Goal: Task Accomplishment & Management: Manage account settings

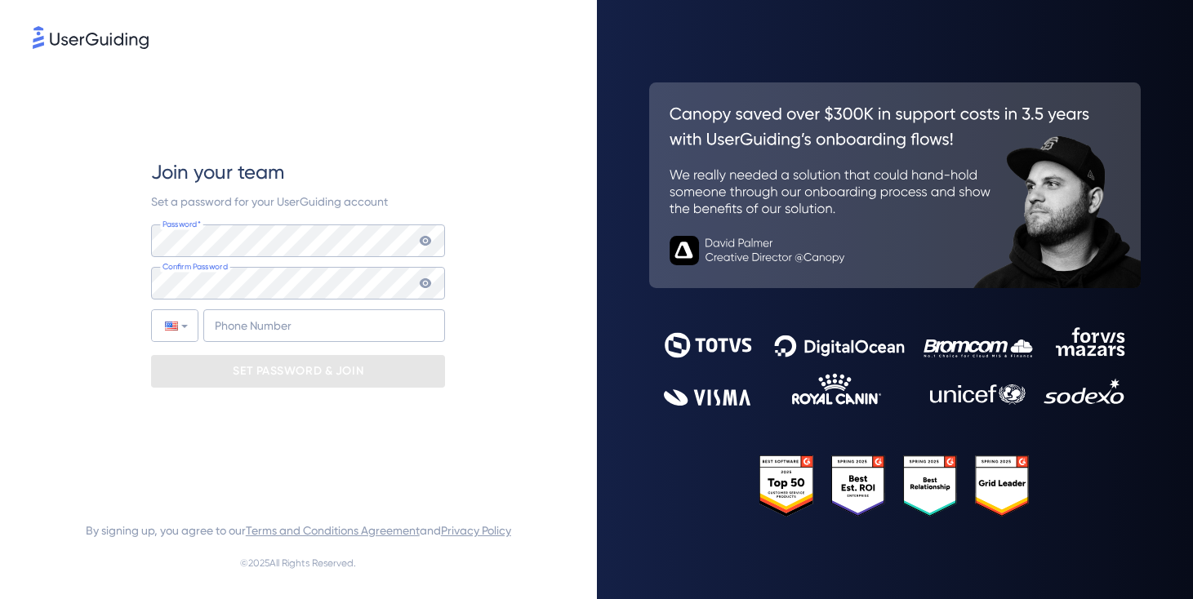
click at [0, 0] on div "Join your team Set a password for your UserGuiding account Password* Your passw…" at bounding box center [298, 299] width 597 height 599
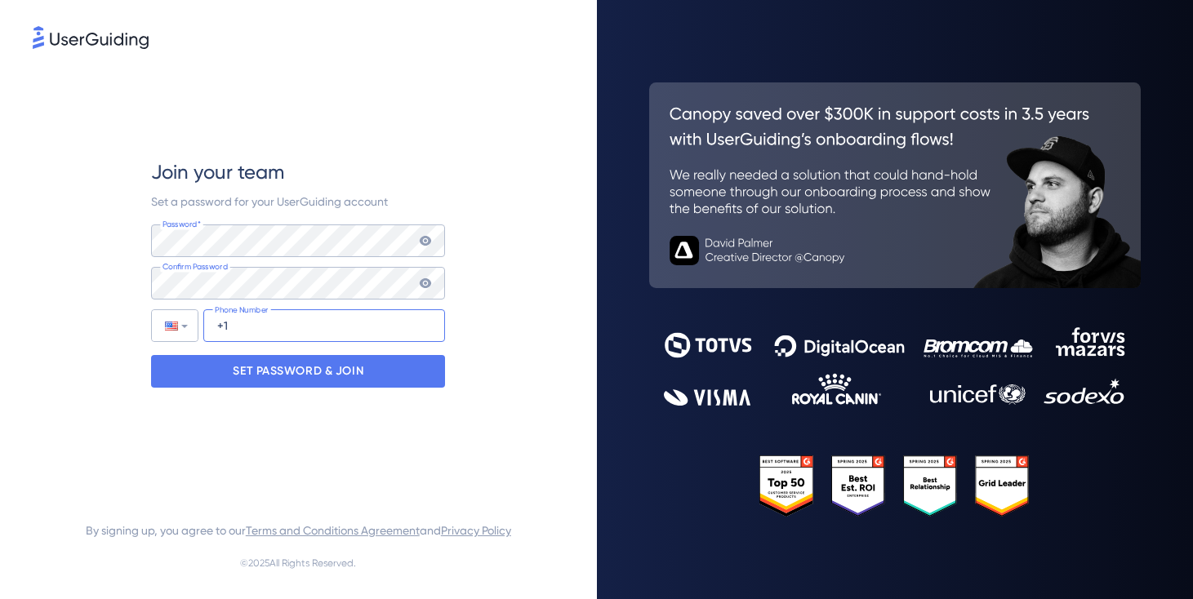
click at [280, 324] on input "+1" at bounding box center [324, 325] width 242 height 33
paste input "[PHONE_NUMBER]"
type input "[PHONE_NUMBER]"
click at [473, 320] on div "Join your team Set a password for your UserGuiding account Password* Your passw…" at bounding box center [298, 273] width 531 height 442
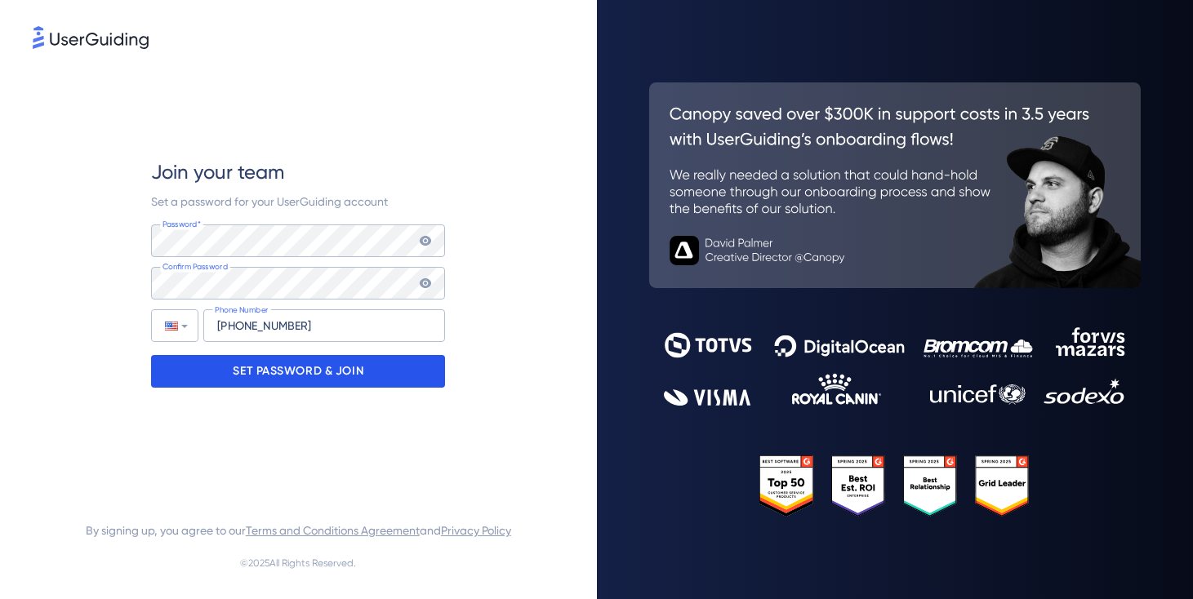
click at [360, 367] on p "SET PASSWORD & JOIN" at bounding box center [298, 371] width 131 height 26
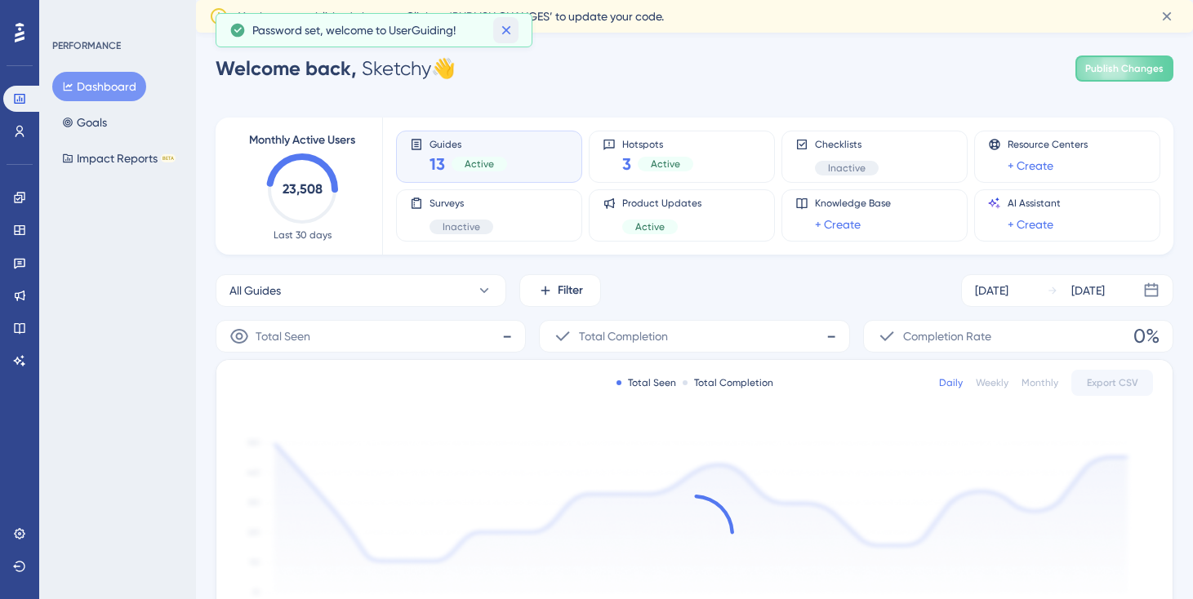
click at [509, 33] on icon at bounding box center [505, 30] width 9 height 9
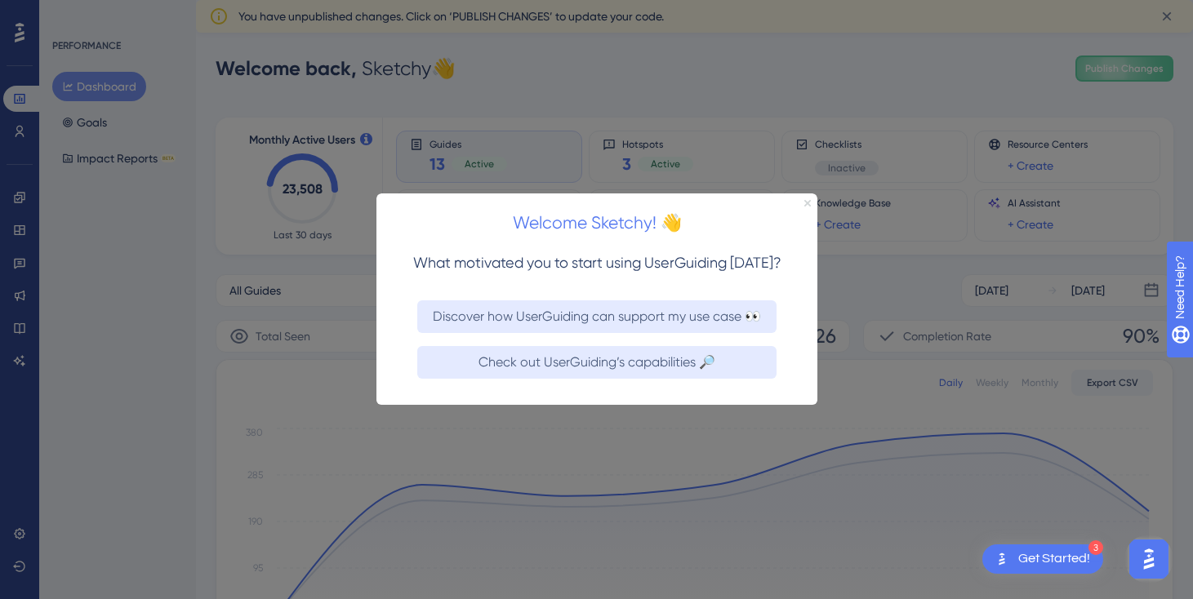
click at [805, 203] on icon "Close Preview" at bounding box center [806, 203] width 7 height 7
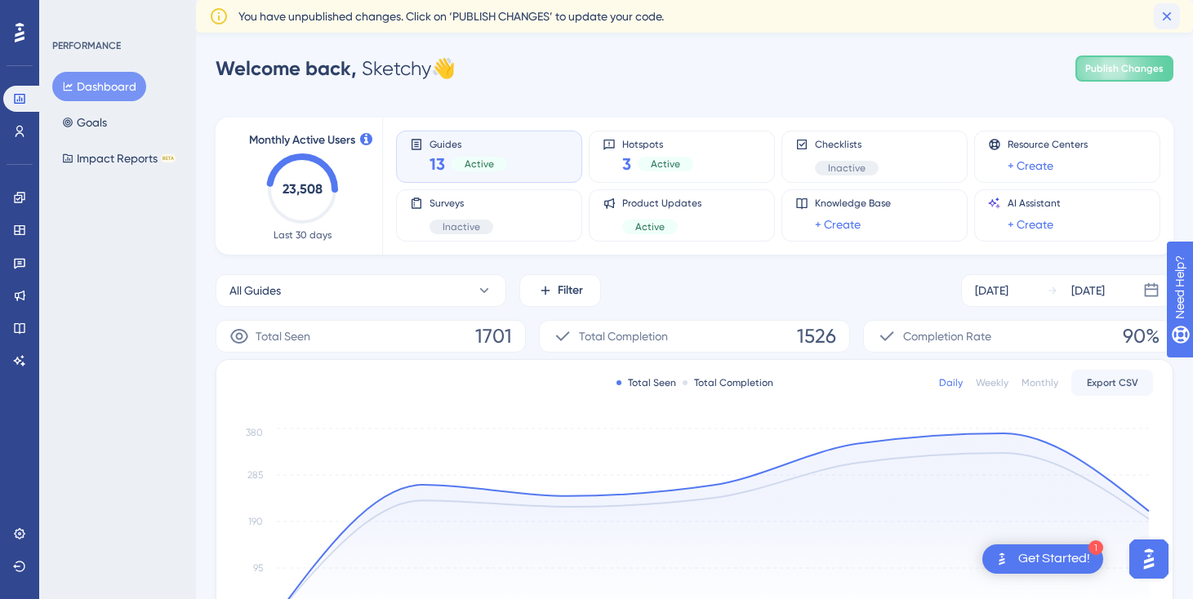
click at [1170, 19] on icon at bounding box center [1166, 16] width 9 height 9
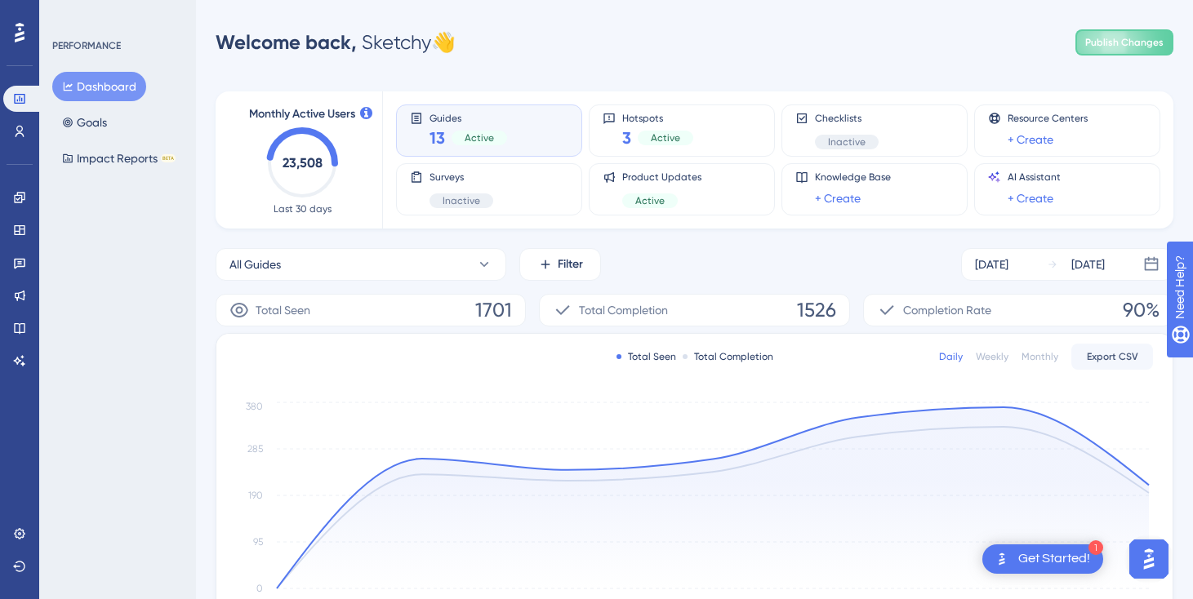
click at [34, 450] on div "Performance Users Engagement Widgets Feedback Product Updates Knowledge Base AI…" at bounding box center [19, 299] width 39 height 599
click at [18, 536] on icon at bounding box center [19, 533] width 13 height 13
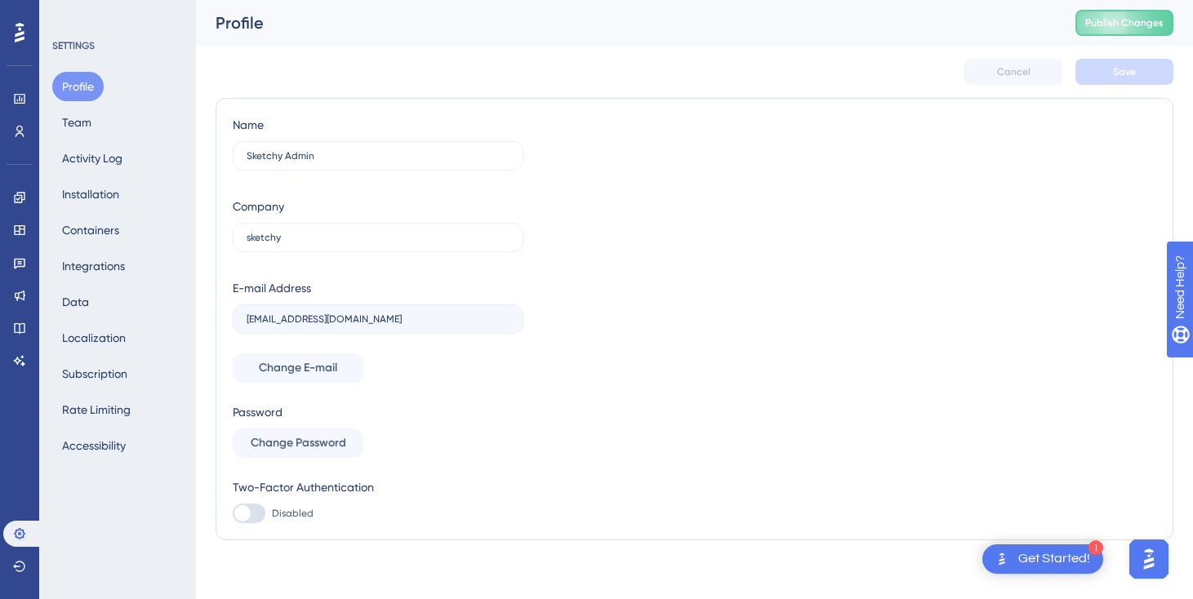
click at [256, 509] on div at bounding box center [249, 514] width 33 height 20
click at [233, 513] on input "Disabled" at bounding box center [232, 513] width 1 height 1
checkbox input "false"
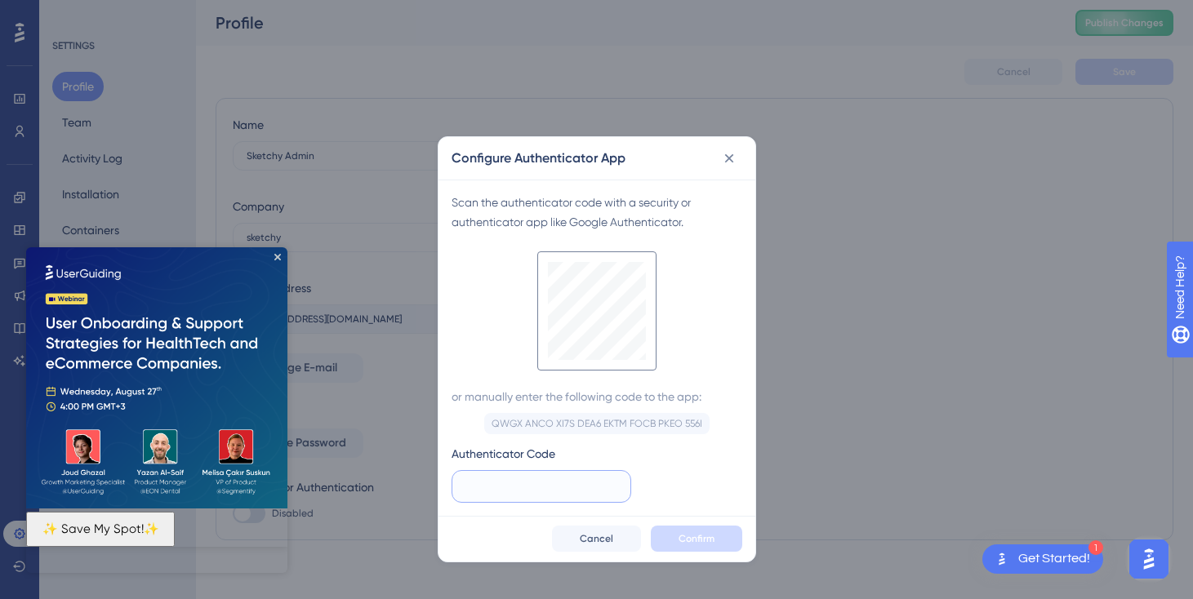
click at [567, 486] on input "text" at bounding box center [541, 487] width 152 height 18
paste input "088 217"
type input "088 217"
click at [728, 535] on button "Confirm" at bounding box center [696, 539] width 91 height 26
checkbox input "true"
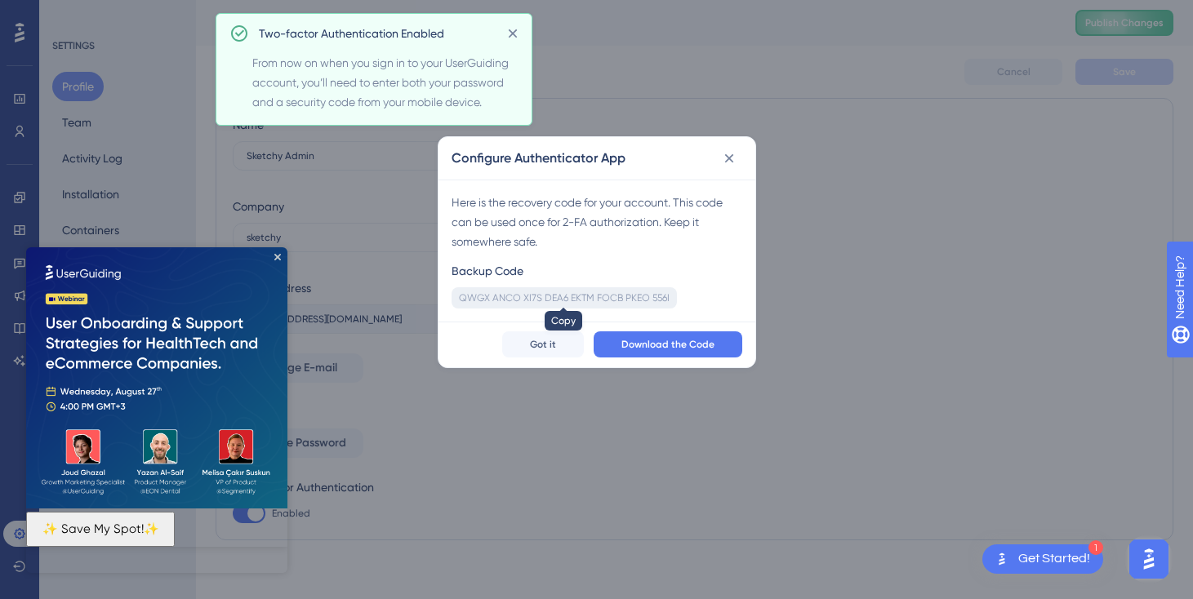
click at [560, 299] on div "QWGX ANCO XI7S DEA6 EKTM FOCB PKEO 556I" at bounding box center [564, 297] width 211 height 13
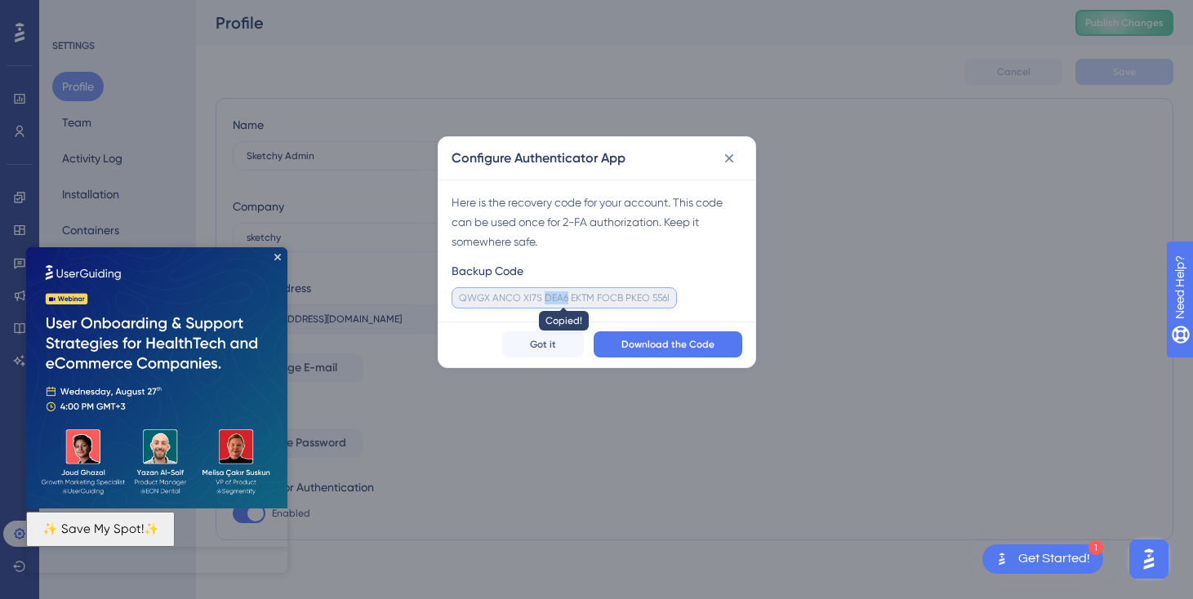
click at [560, 299] on div "QWGX ANCO XI7S DEA6 EKTM FOCB PKEO 556I" at bounding box center [564, 297] width 211 height 13
copy div "DEA6"
click at [536, 348] on span "Got it" at bounding box center [543, 344] width 26 height 13
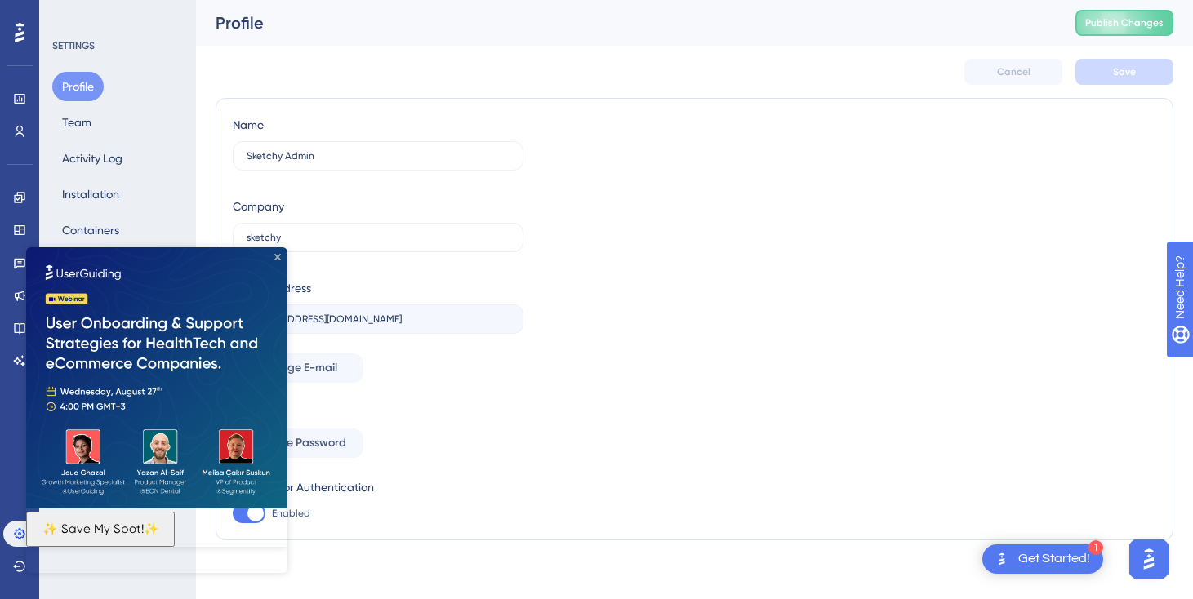
click at [277, 257] on icon "Close Preview" at bounding box center [277, 257] width 7 height 7
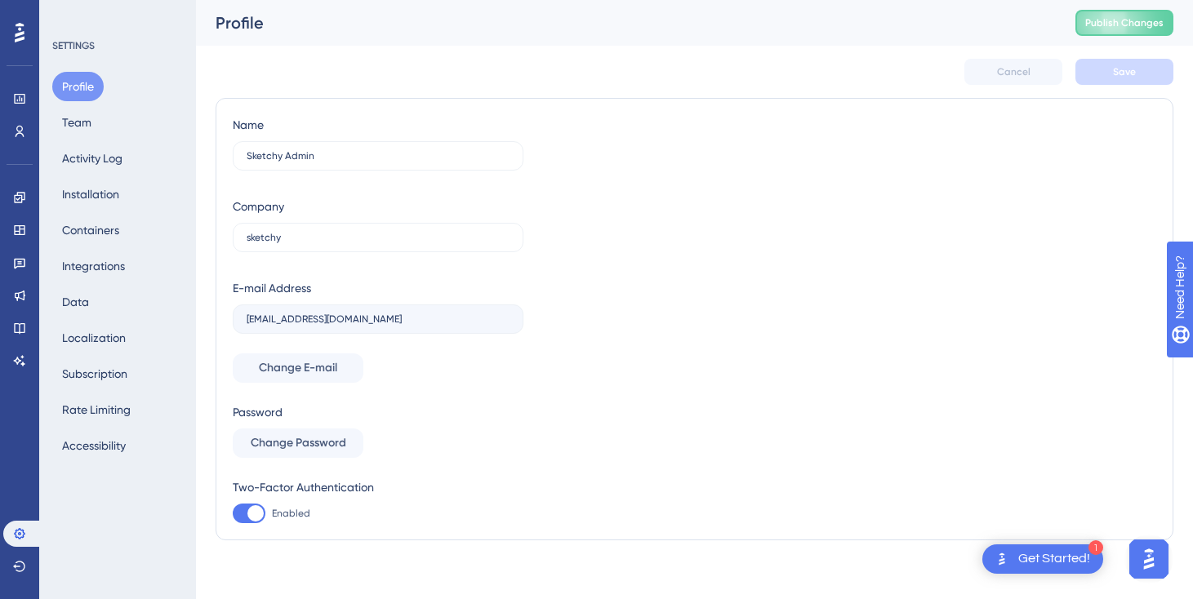
scroll to position [7, 0]
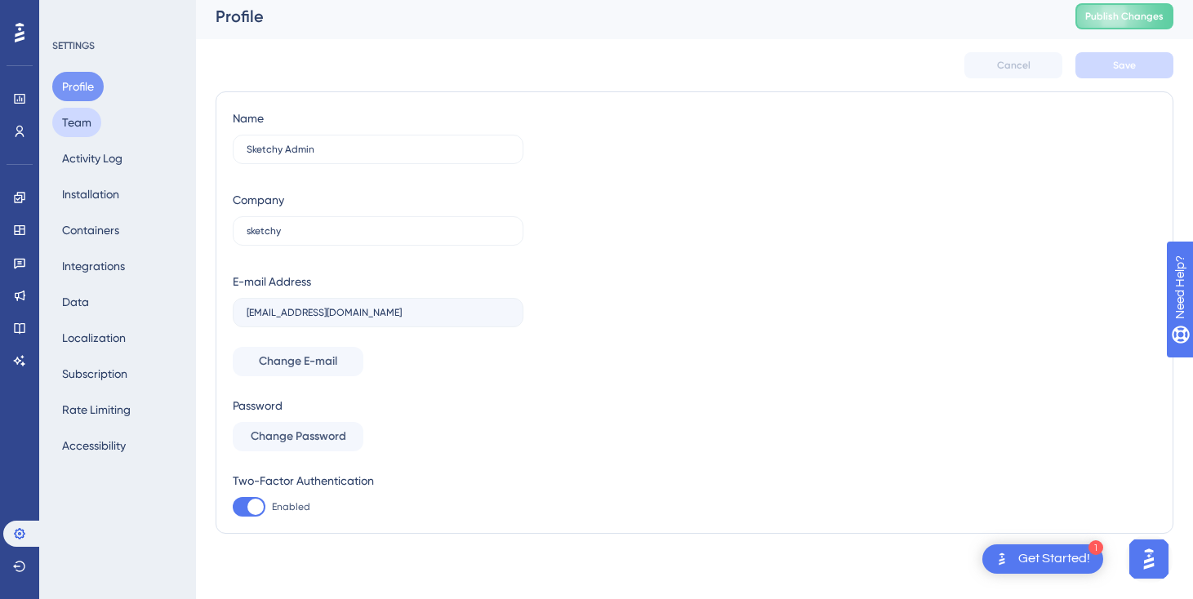
click at [85, 121] on button "Team" at bounding box center [76, 122] width 49 height 29
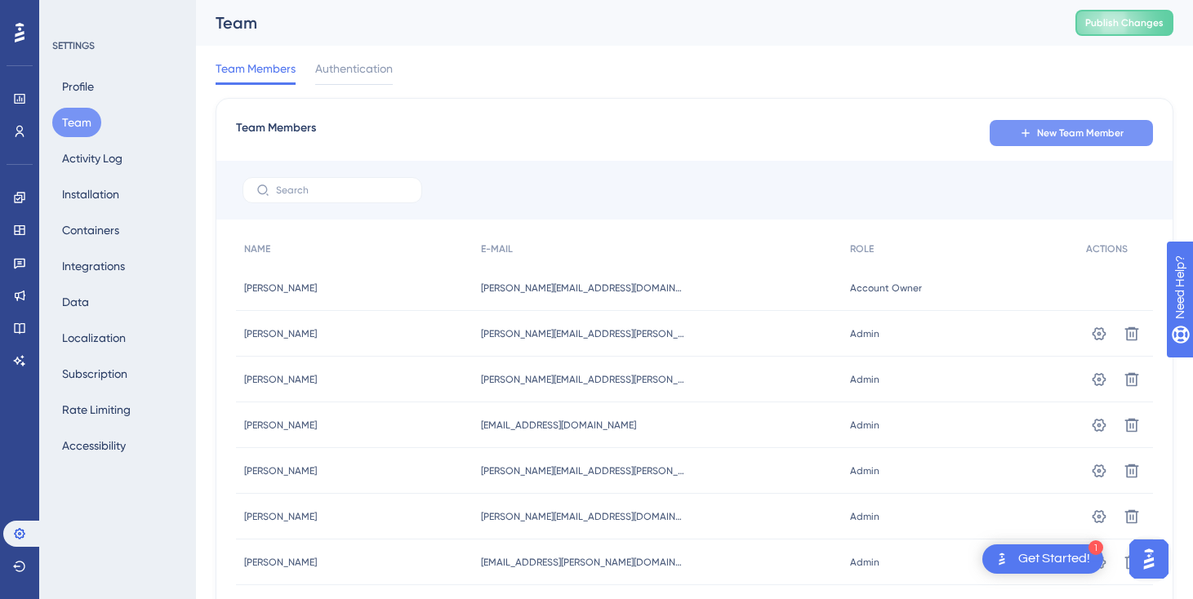
click at [1048, 127] on span "New Team Member" at bounding box center [1080, 133] width 87 height 13
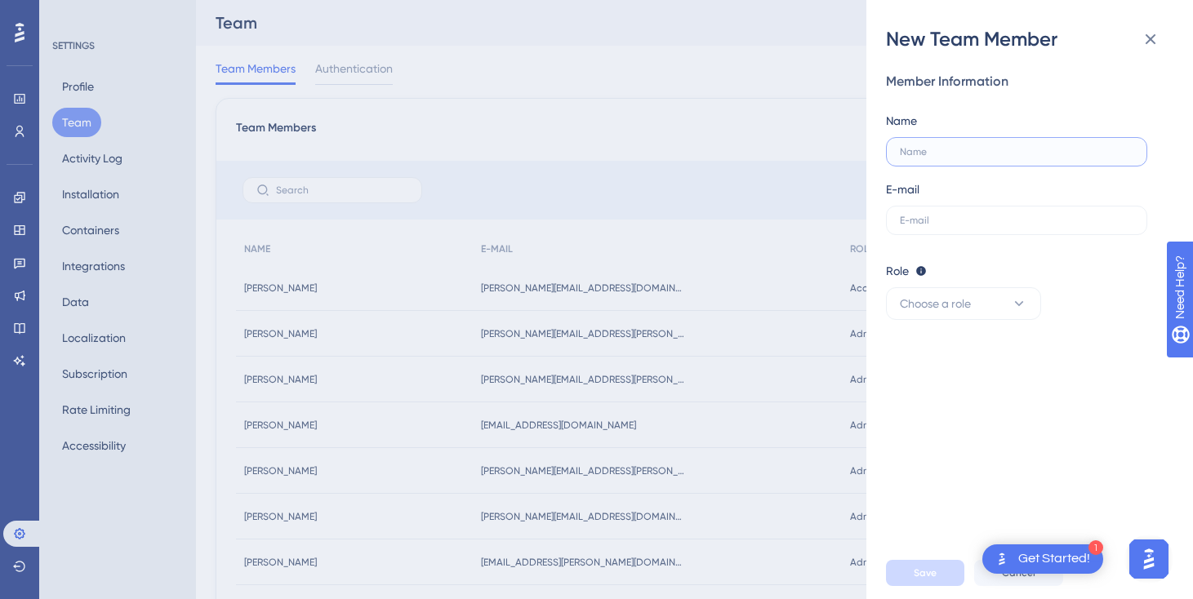
click at [912, 153] on input "text" at bounding box center [1016, 151] width 233 height 11
type input "[PERSON_NAME]"
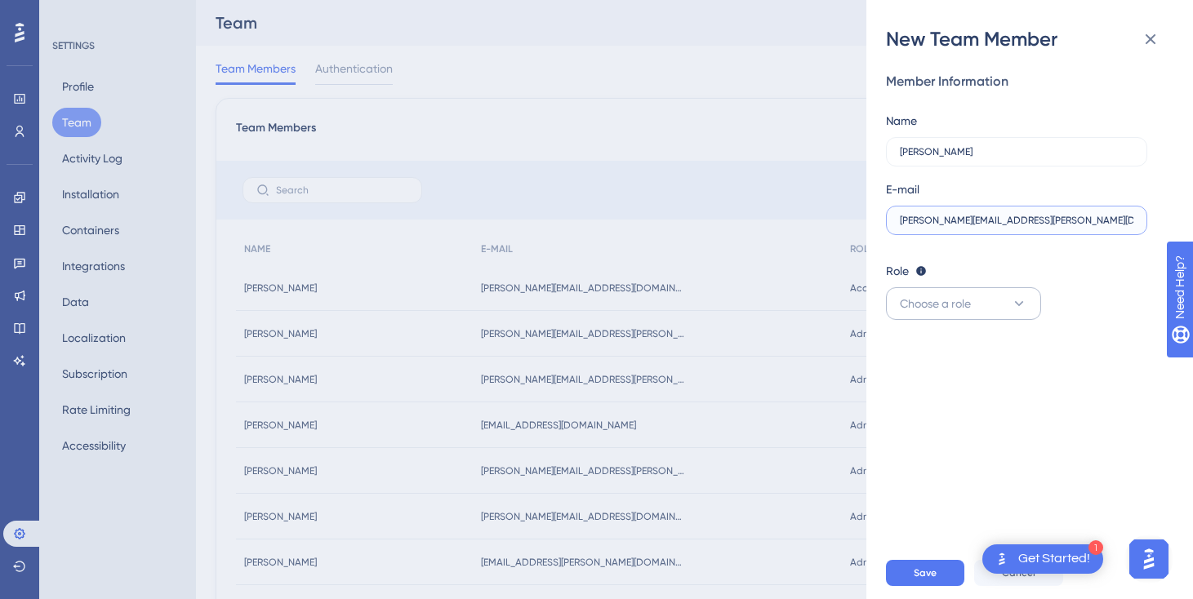
type input "[PERSON_NAME][EMAIL_ADDRESS][PERSON_NAME][DOMAIN_NAME]"
click at [920, 298] on span "Choose a role" at bounding box center [935, 304] width 71 height 20
click at [927, 352] on span "Admin" at bounding box center [925, 354] width 33 height 20
click at [738, 208] on div "New Team Member Member Information Name [PERSON_NAME] E-mail [PERSON_NAME][EMAI…" at bounding box center [596, 299] width 1193 height 599
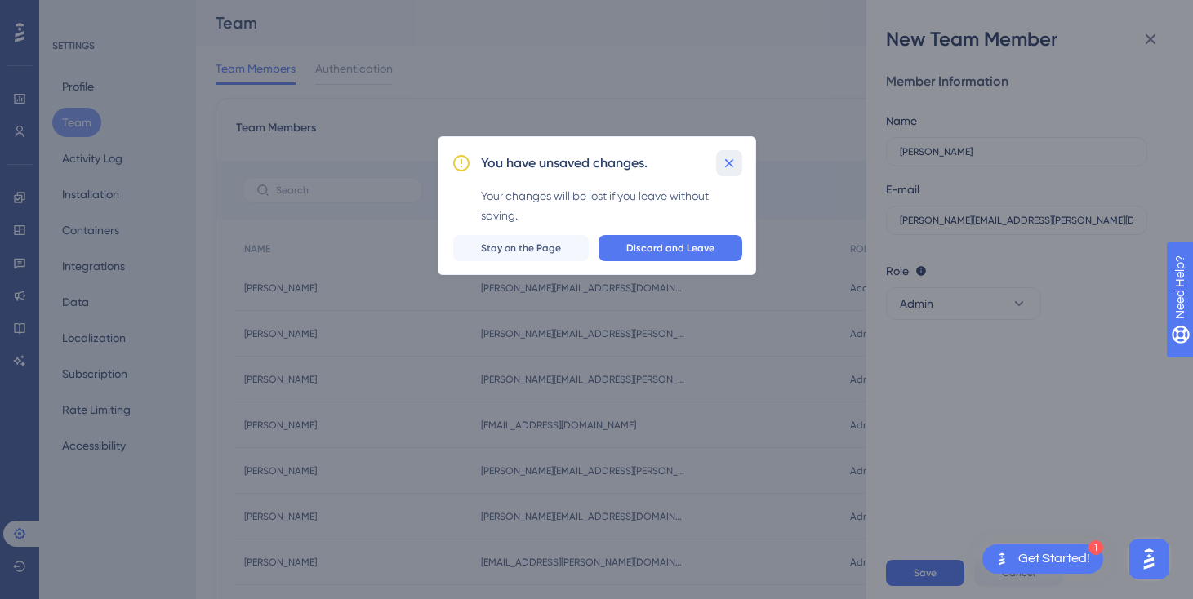
click at [726, 168] on icon at bounding box center [729, 163] width 16 height 16
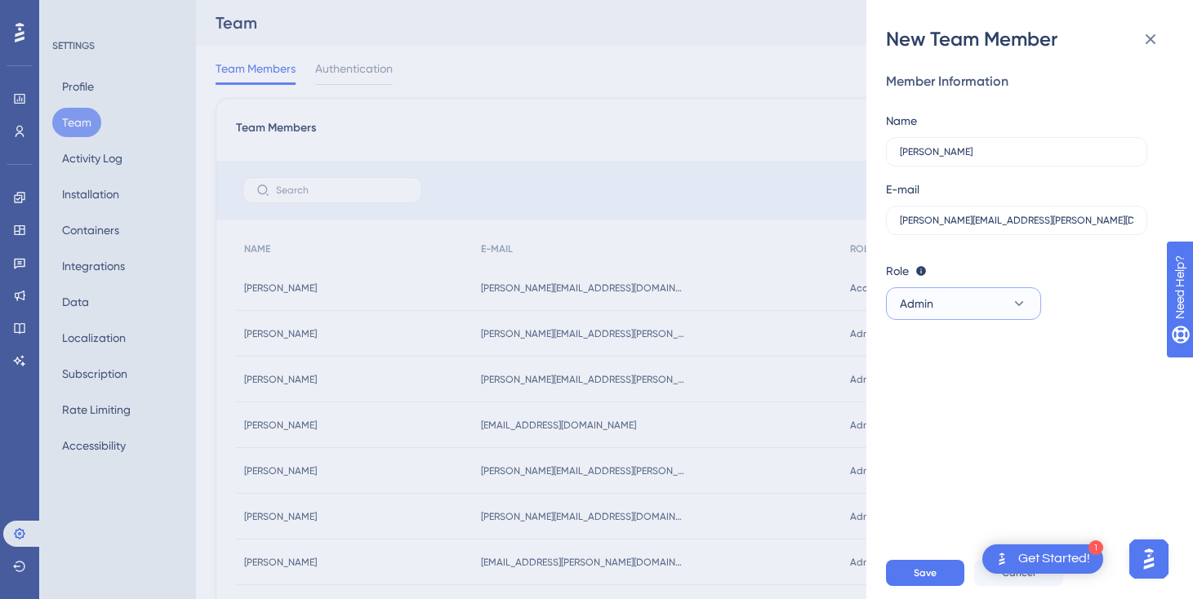
click at [913, 305] on span "Admin" at bounding box center [916, 304] width 33 height 20
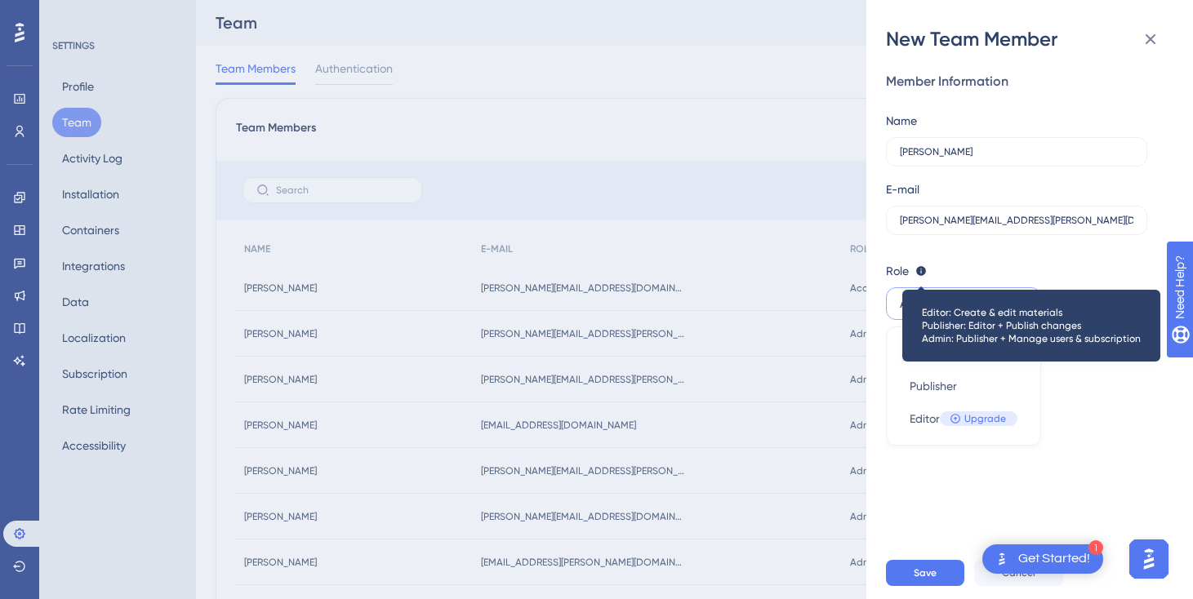
click at [918, 274] on icon at bounding box center [921, 271] width 10 height 10
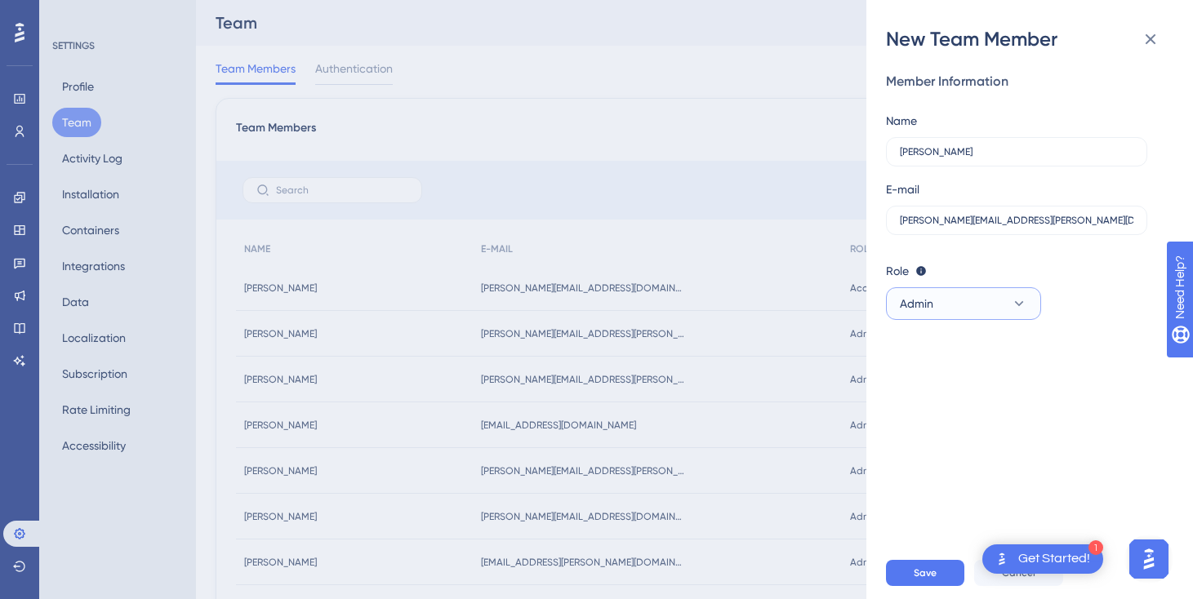
click at [986, 299] on button "Admin" at bounding box center [963, 303] width 155 height 33
click at [962, 392] on div "Publisher Publisher" at bounding box center [963, 386] width 108 height 33
click at [909, 580] on button "Save" at bounding box center [925, 573] width 78 height 26
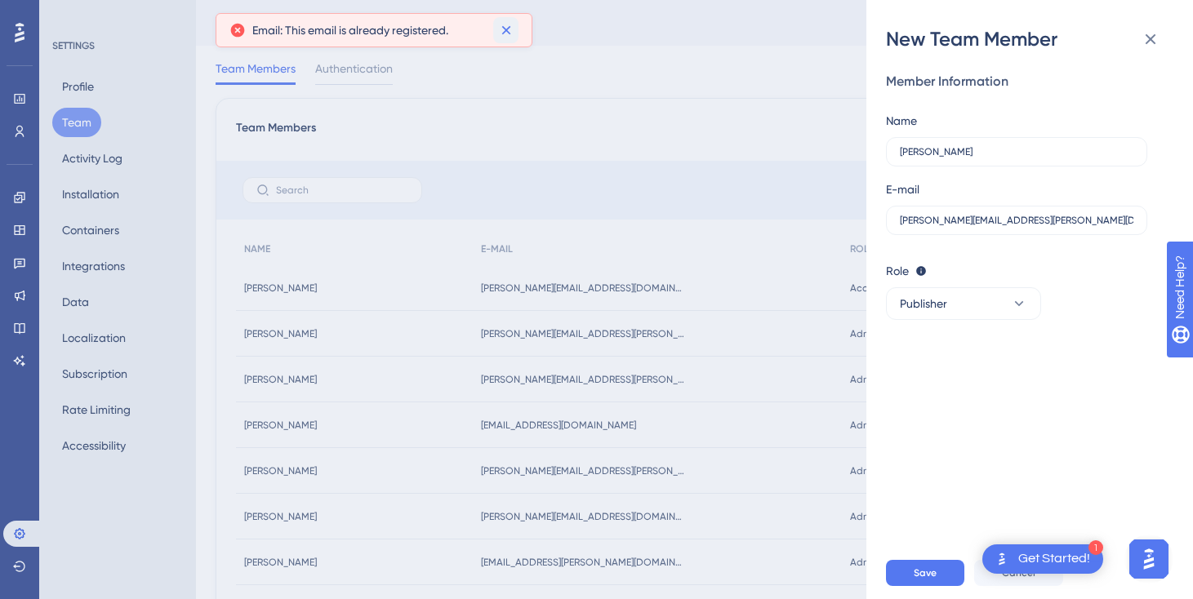
click at [500, 33] on icon at bounding box center [506, 30] width 16 height 16
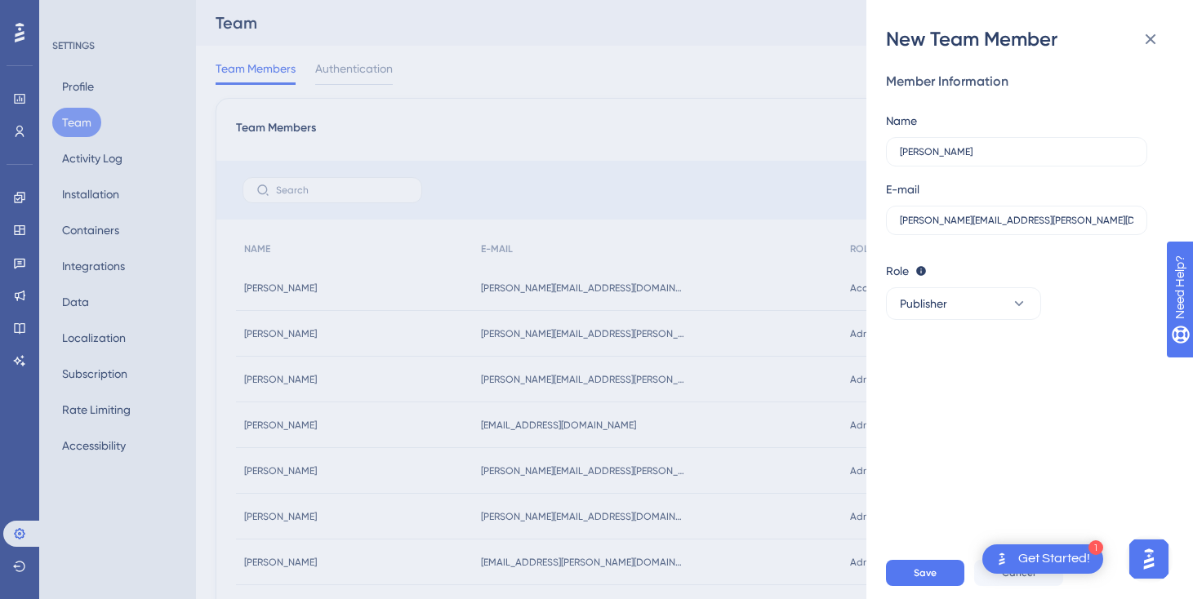
click at [619, 291] on div "New Team Member Member Information Name [PERSON_NAME] E-mail [PERSON_NAME][EMAI…" at bounding box center [596, 299] width 1193 height 599
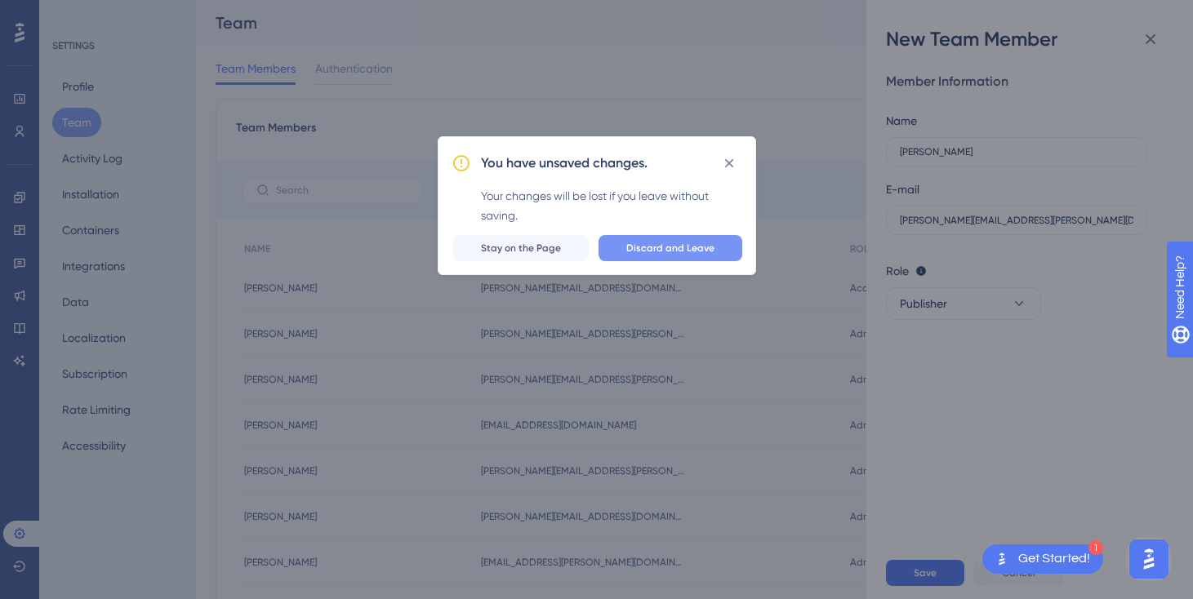
click at [637, 248] on span "Discard and Leave" at bounding box center [670, 248] width 88 height 13
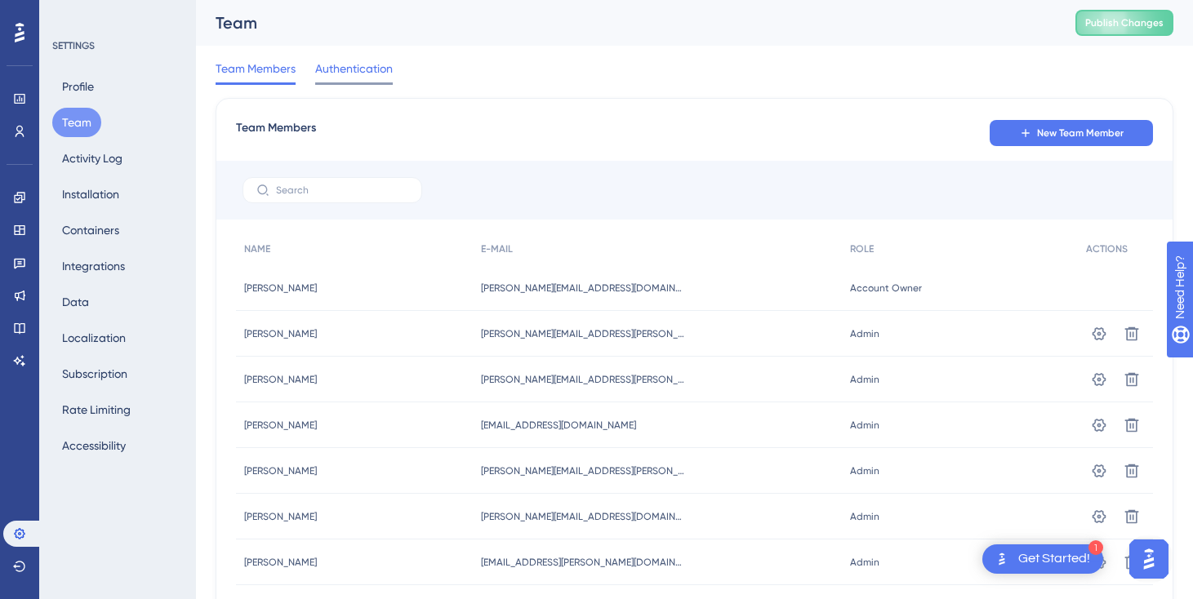
click at [380, 63] on span "Authentication" at bounding box center [354, 69] width 78 height 20
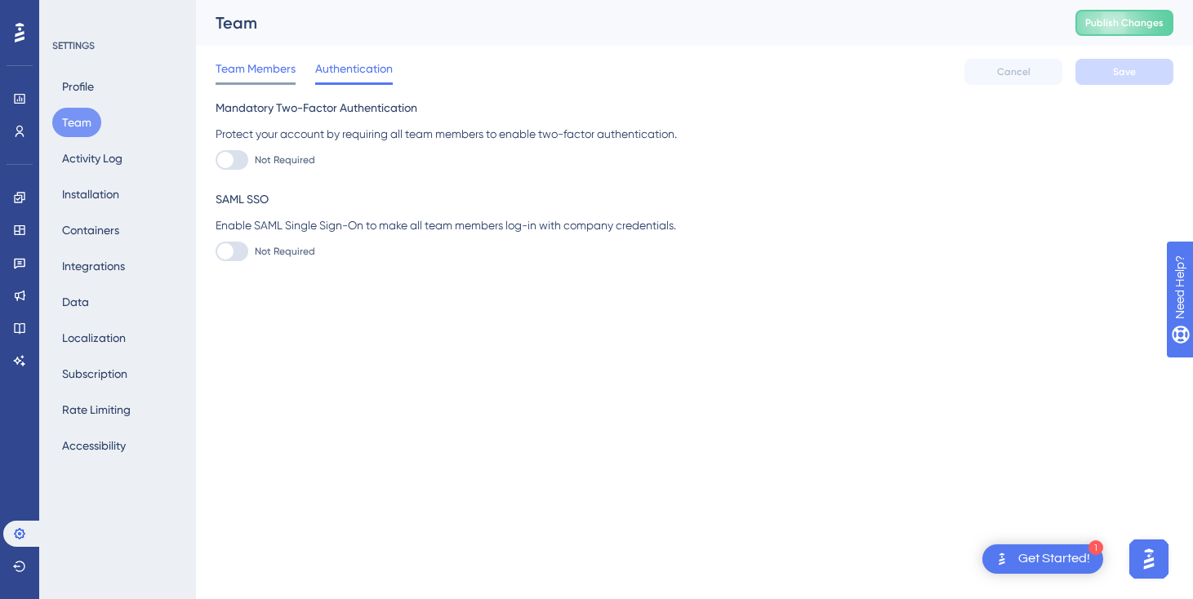
click at [278, 71] on span "Team Members" at bounding box center [256, 69] width 80 height 20
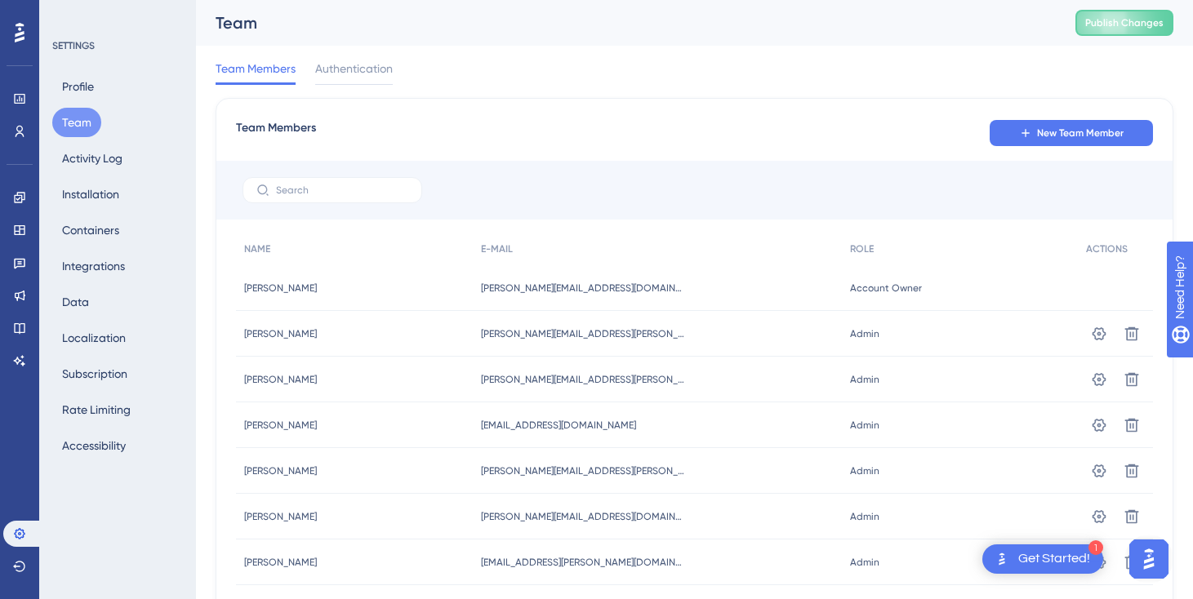
click at [16, 34] on icon at bounding box center [20, 33] width 10 height 20
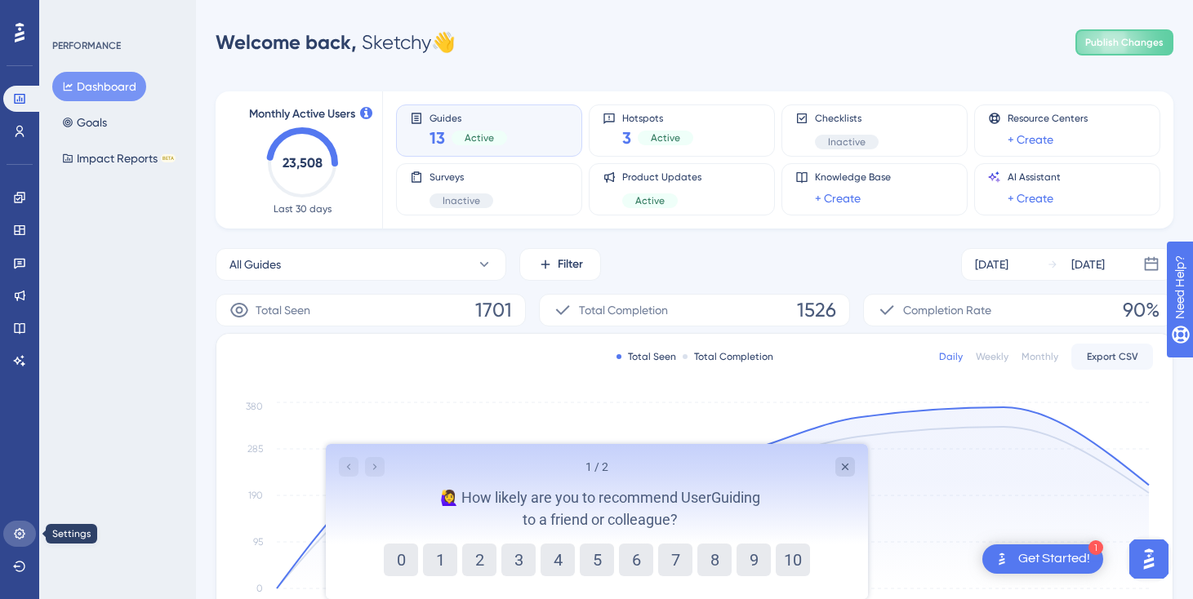
click at [17, 531] on icon at bounding box center [19, 533] width 13 height 13
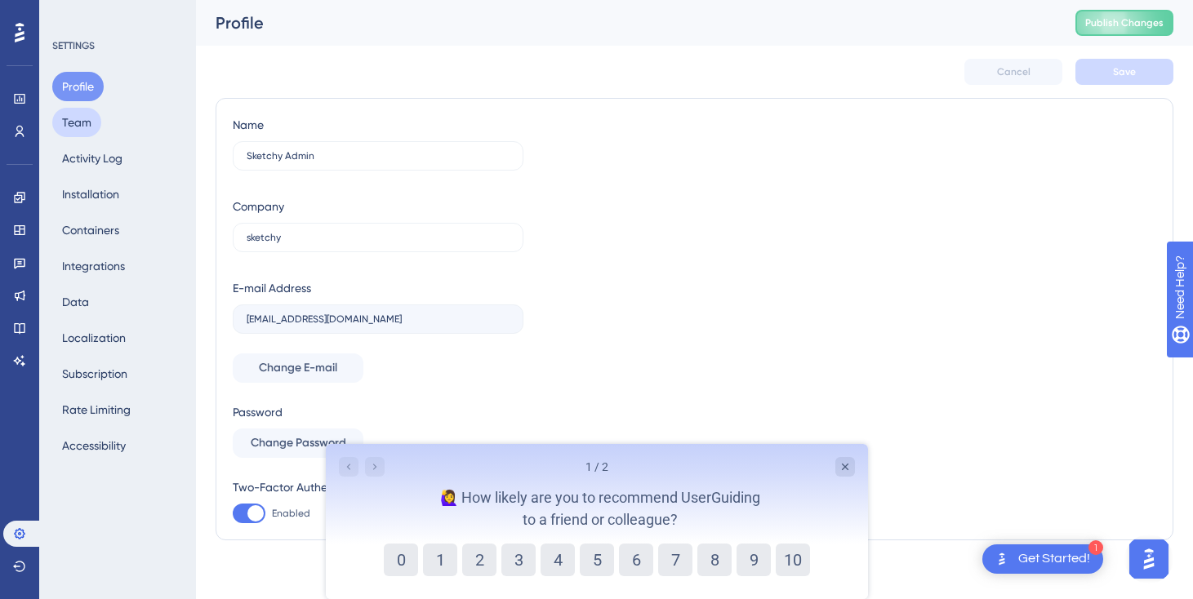
click at [83, 116] on button "Team" at bounding box center [76, 122] width 49 height 29
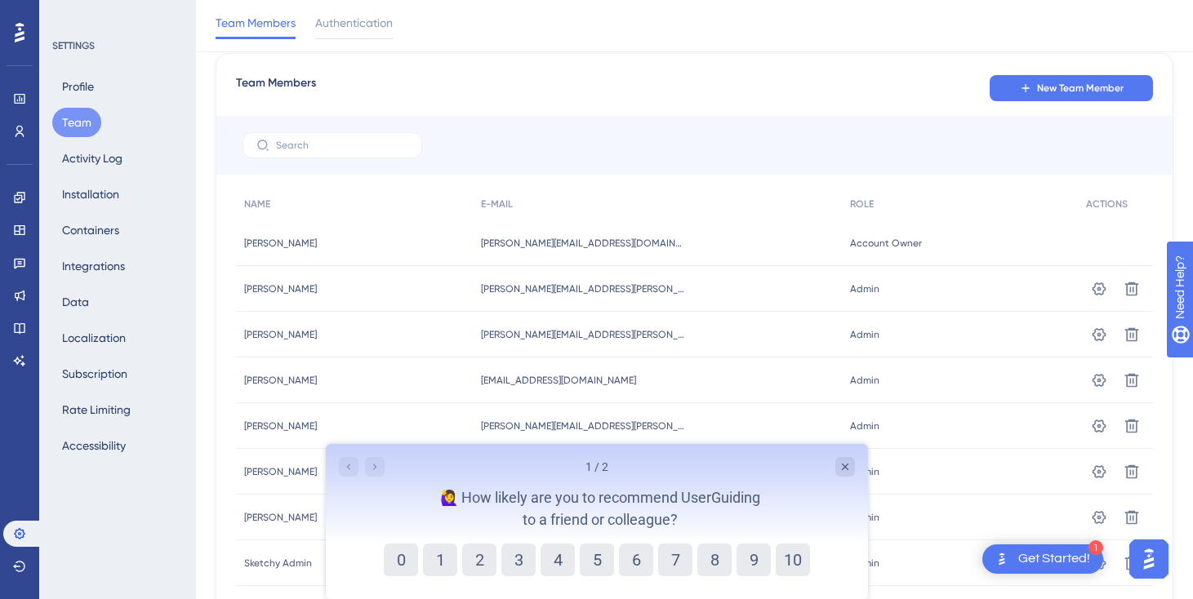
scroll to position [131, 0]
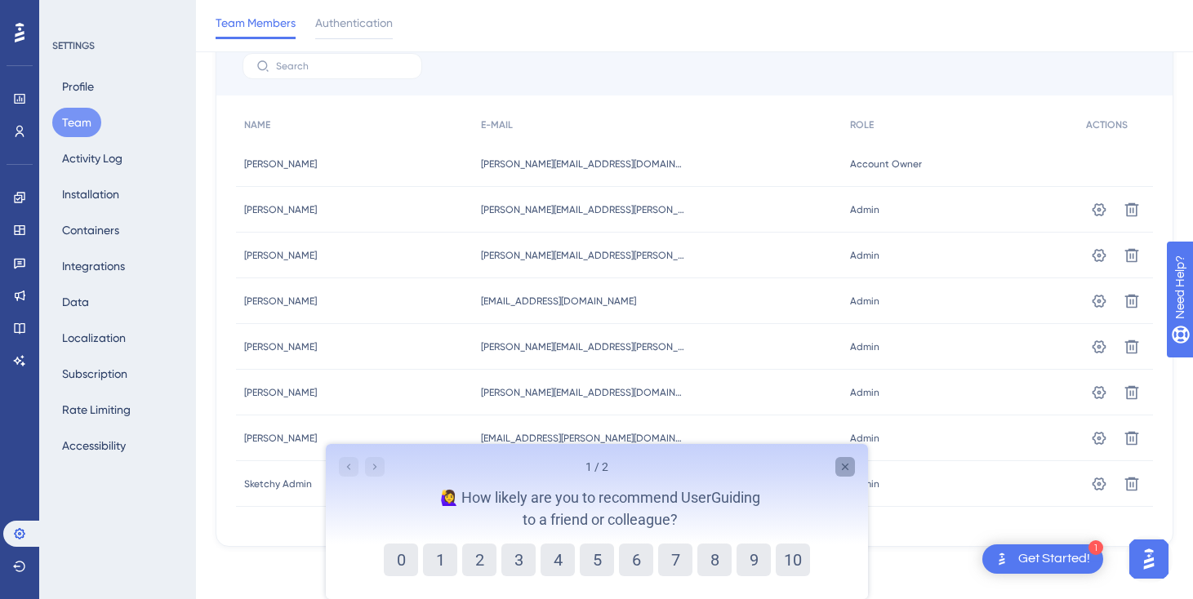
click at [842, 462] on icon "Close survey" at bounding box center [844, 466] width 13 height 13
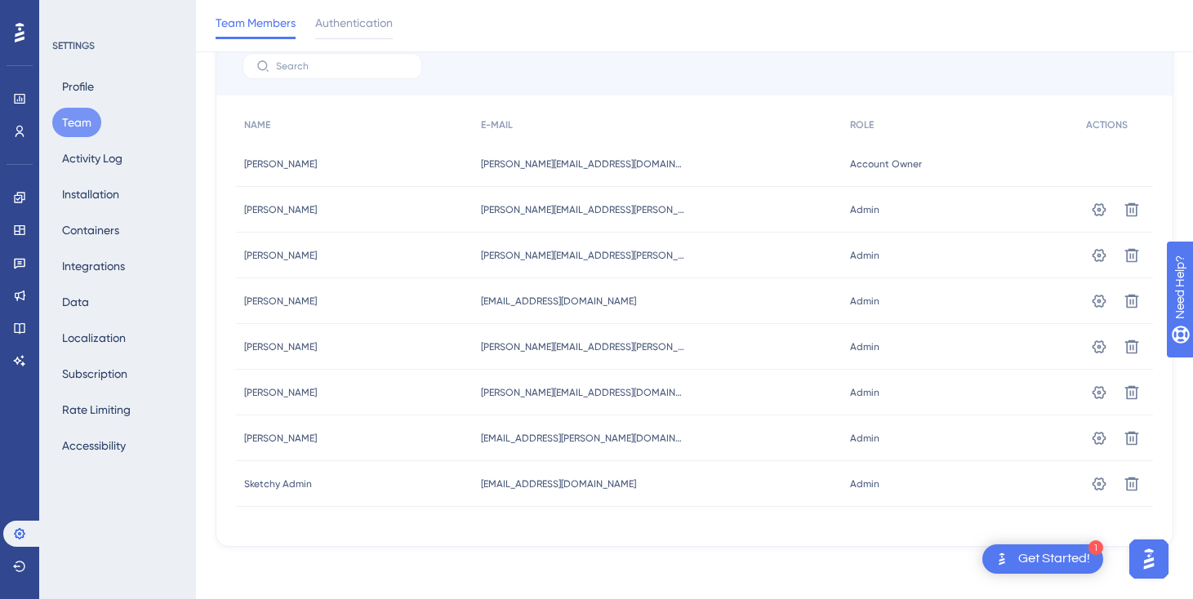
scroll to position [0, 0]
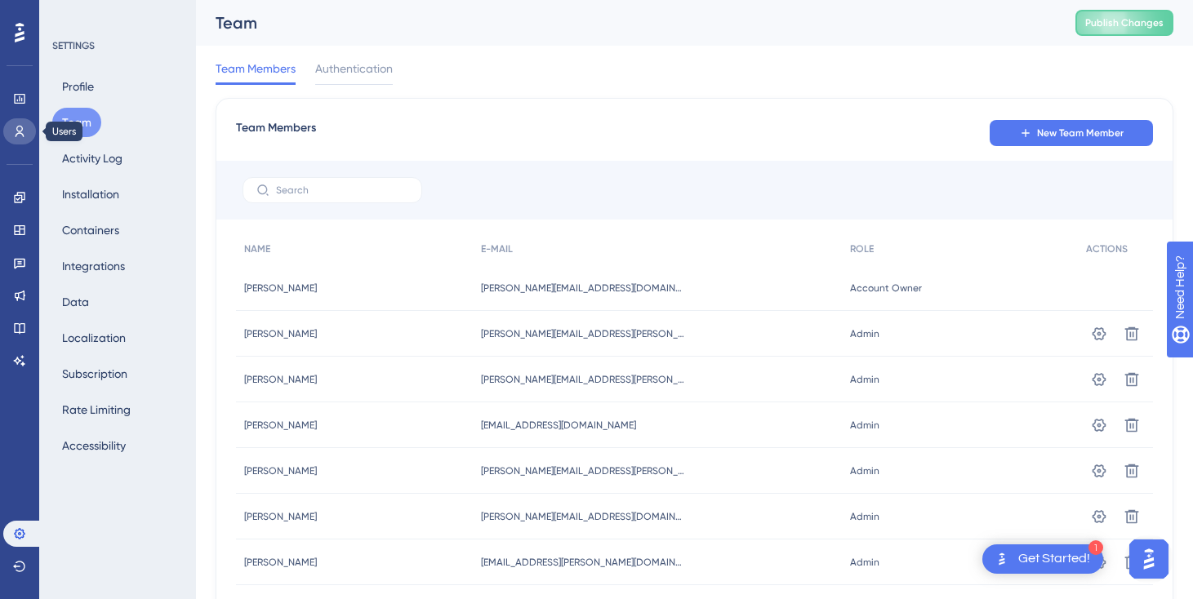
click at [19, 131] on icon at bounding box center [20, 131] width 9 height 11
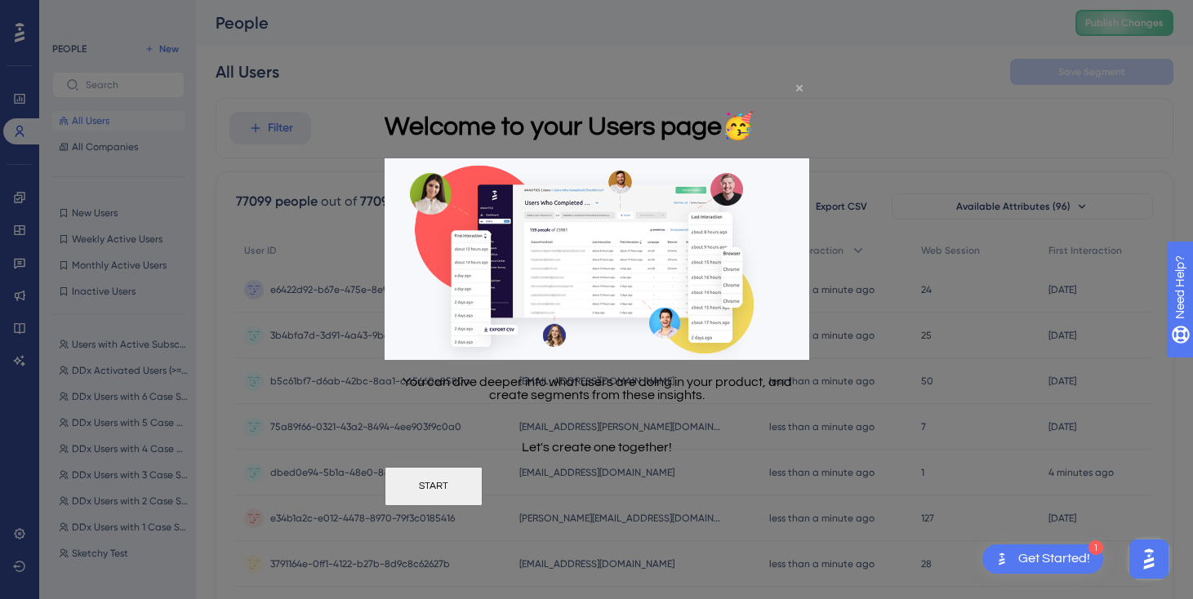
click at [798, 91] on icon "Close Preview" at bounding box center [798, 88] width 7 height 7
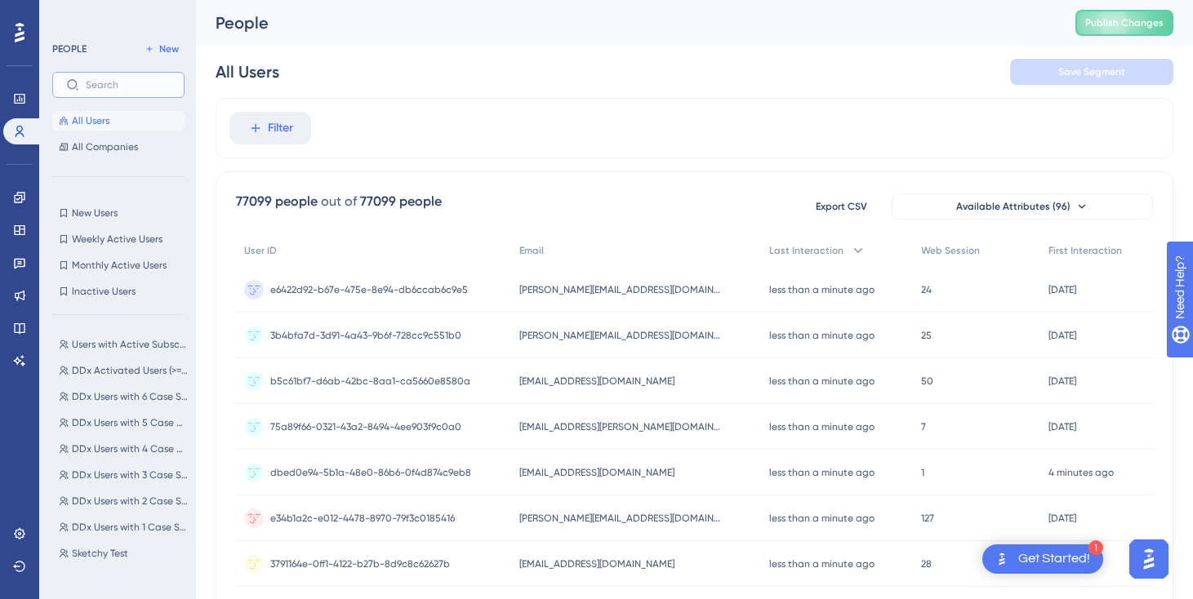
click at [119, 87] on input "text" at bounding box center [128, 84] width 85 height 11
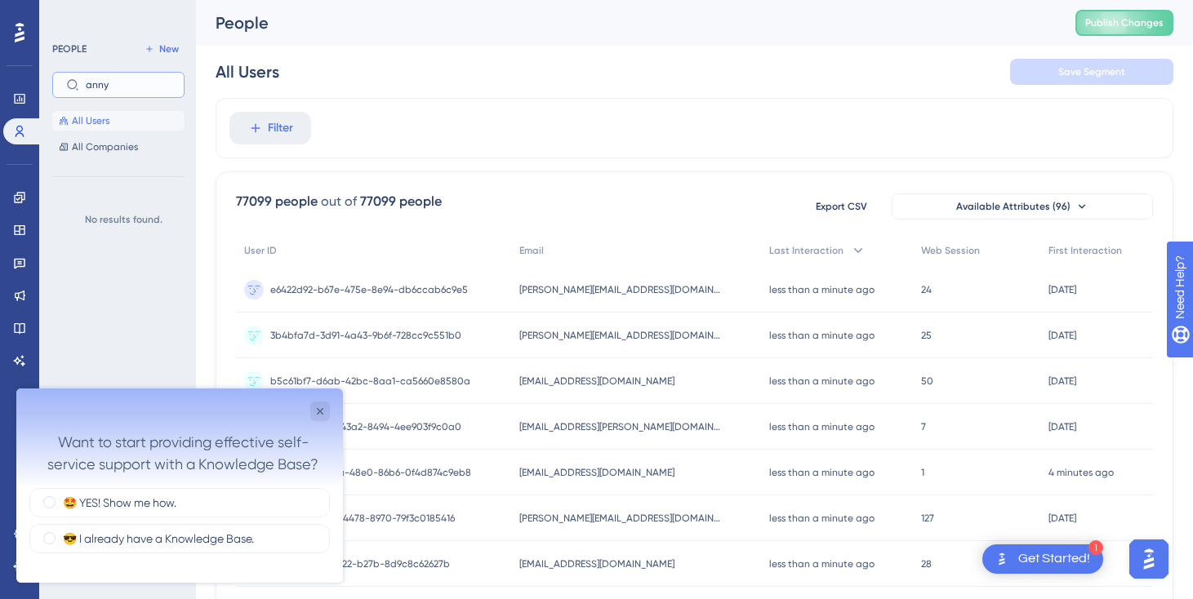
click at [141, 86] on input "anny" at bounding box center [128, 84] width 85 height 11
click at [320, 410] on icon "Close survey" at bounding box center [320, 411] width 7 height 7
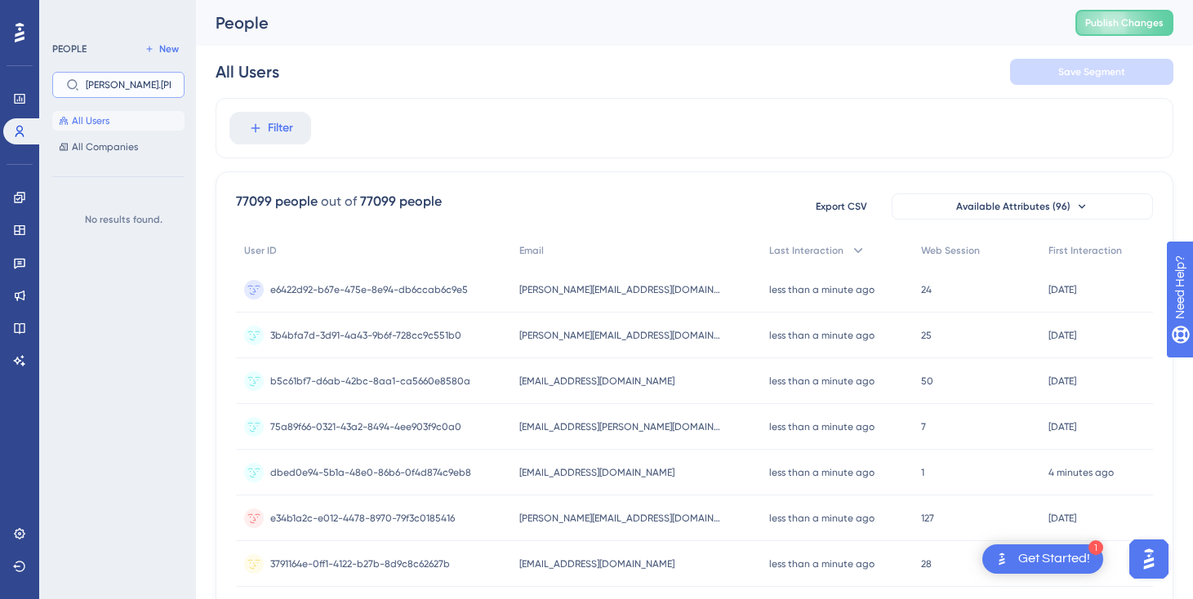
click at [164, 87] on input "[PERSON_NAME].[PERSON_NAME]" at bounding box center [128, 84] width 85 height 11
type input "a"
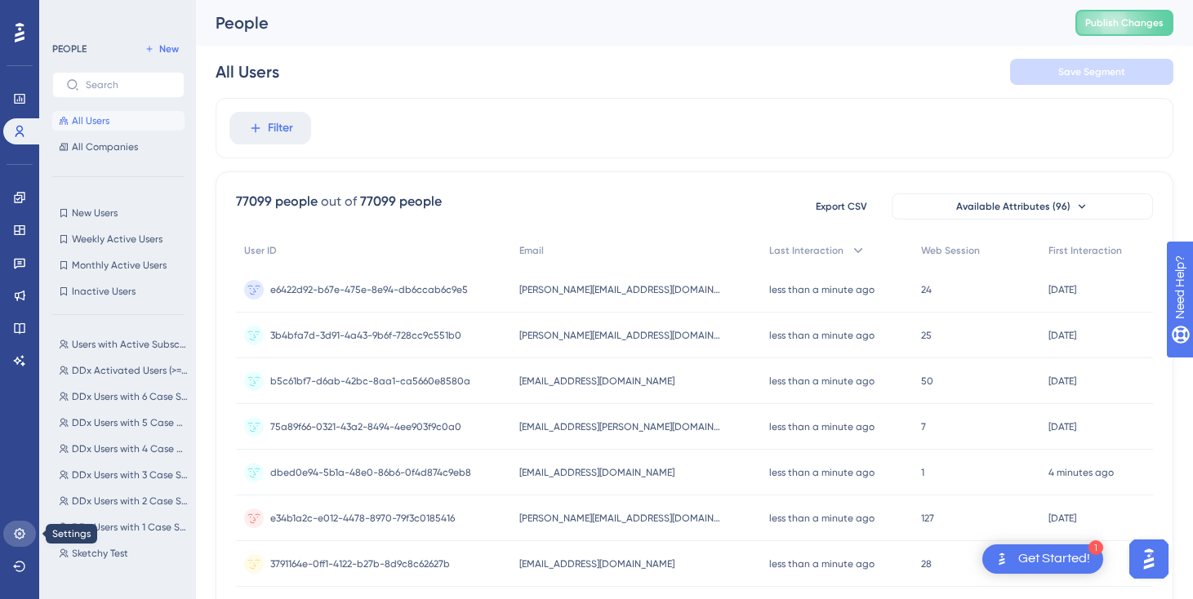
click at [24, 529] on icon at bounding box center [19, 533] width 13 height 13
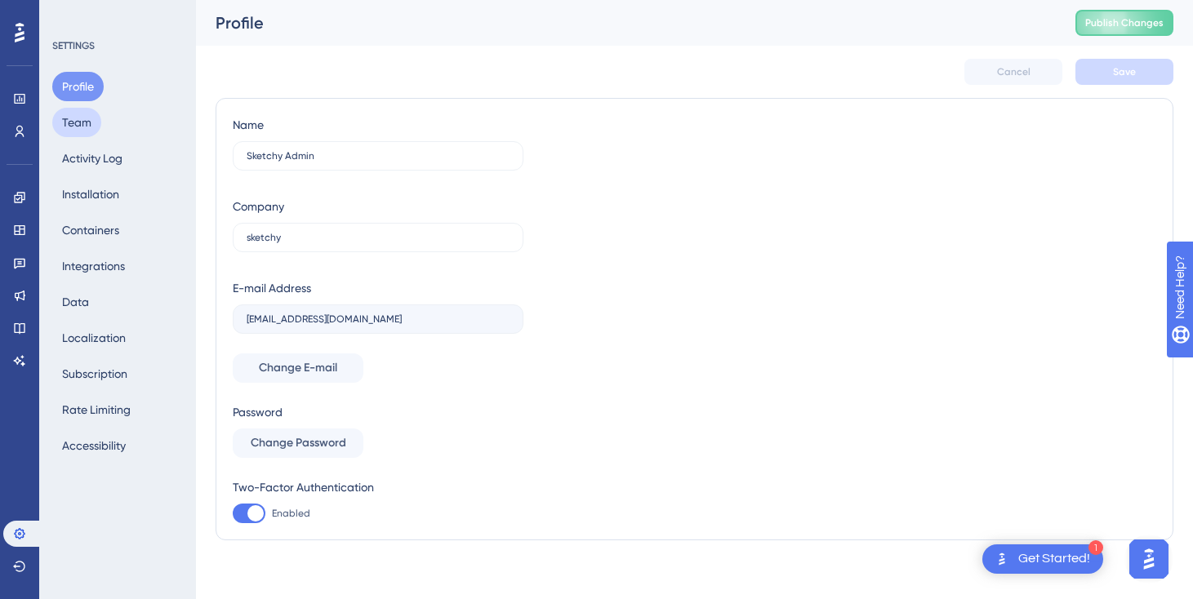
click at [73, 120] on button "Team" at bounding box center [76, 122] width 49 height 29
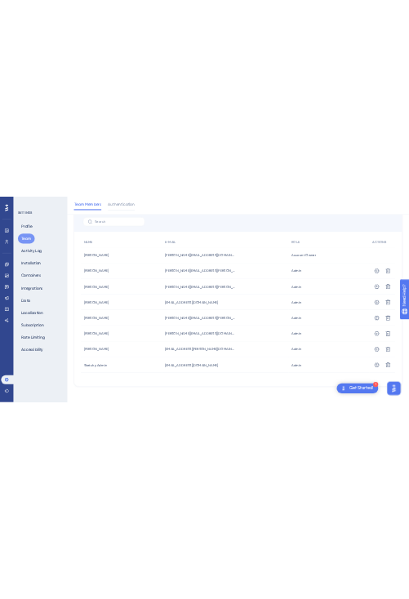
scroll to position [131, 0]
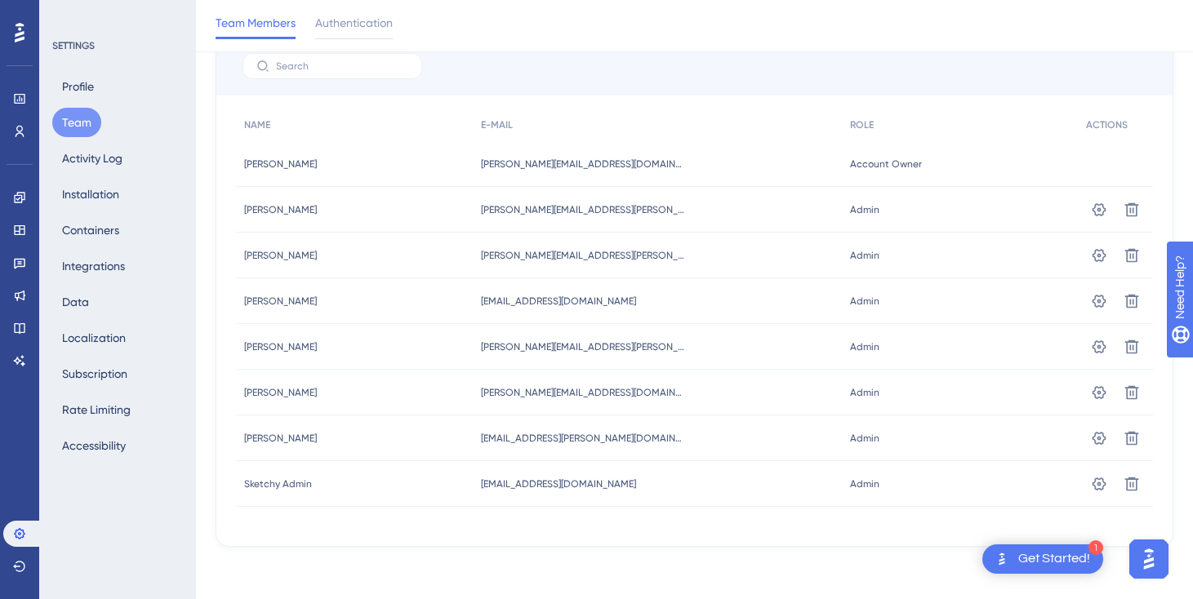
click at [856, 167] on span "Account Owner" at bounding box center [886, 164] width 72 height 13
click at [1104, 212] on icon at bounding box center [1099, 210] width 16 height 16
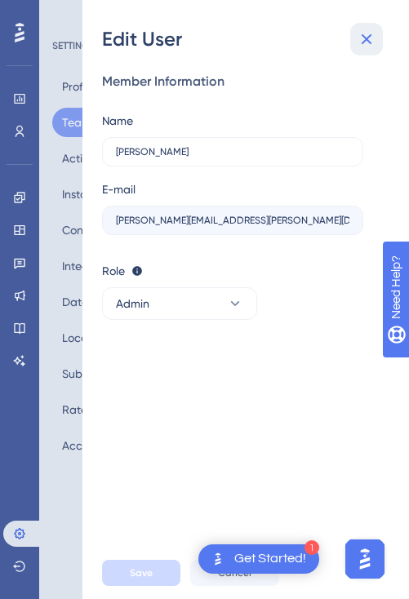
click at [365, 39] on icon at bounding box center [367, 39] width 11 height 11
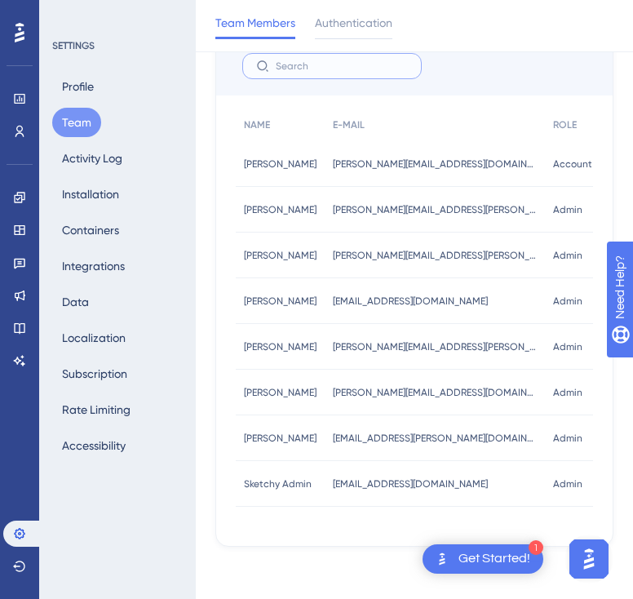
click at [309, 60] on input "text" at bounding box center [342, 65] width 132 height 11
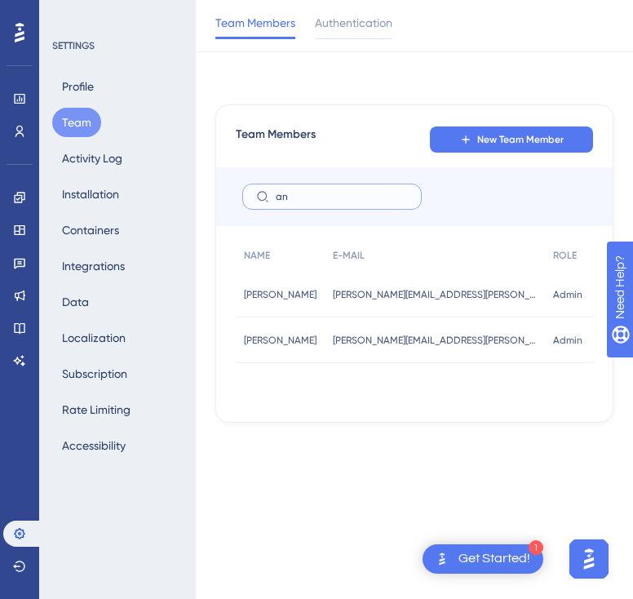
scroll to position [0, 0]
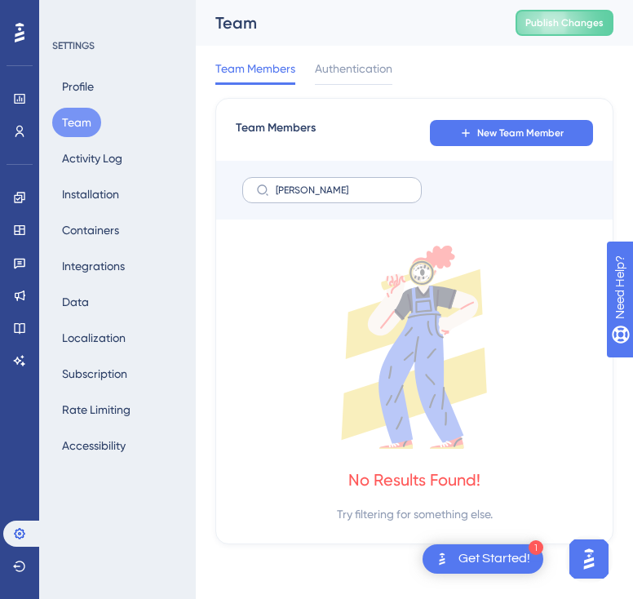
click at [307, 198] on label "[PERSON_NAME]" at bounding box center [332, 190] width 180 height 26
click at [307, 196] on input "[PERSON_NAME]" at bounding box center [342, 189] width 132 height 11
click at [307, 198] on label "[PERSON_NAME]" at bounding box center [332, 190] width 180 height 26
click at [307, 196] on input "[PERSON_NAME]" at bounding box center [342, 189] width 132 height 11
type input "a"
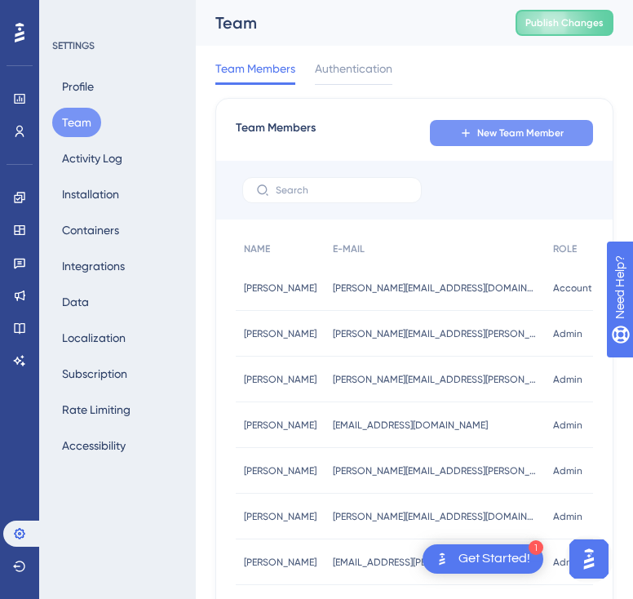
click at [478, 133] on span "New Team Member" at bounding box center [521, 133] width 87 height 13
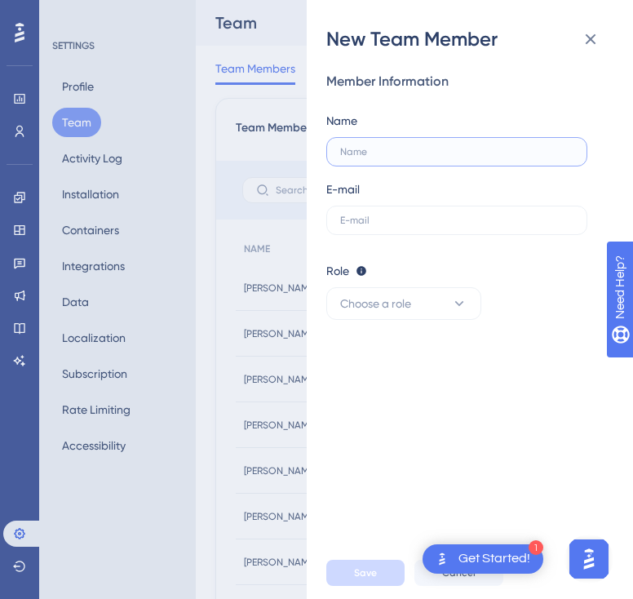
click at [395, 149] on input "text" at bounding box center [456, 151] width 233 height 11
type input "[PERSON_NAME]"
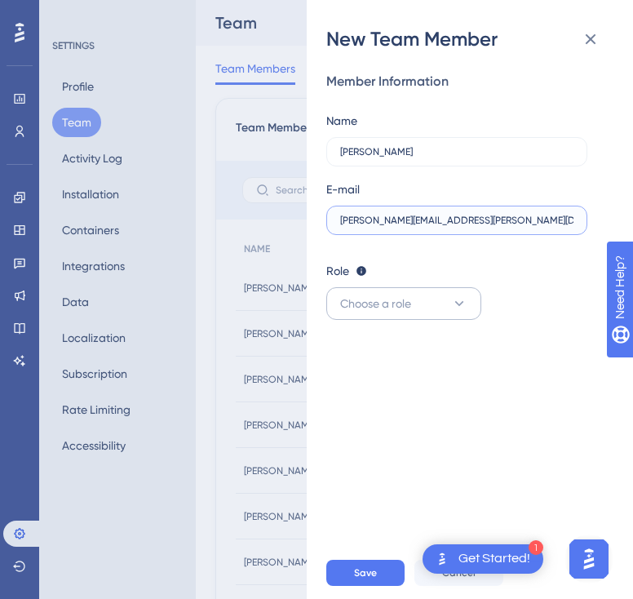
type input "[PERSON_NAME][EMAIL_ADDRESS][PERSON_NAME][DOMAIN_NAME]"
click at [407, 306] on span "Choose a role" at bounding box center [375, 304] width 71 height 20
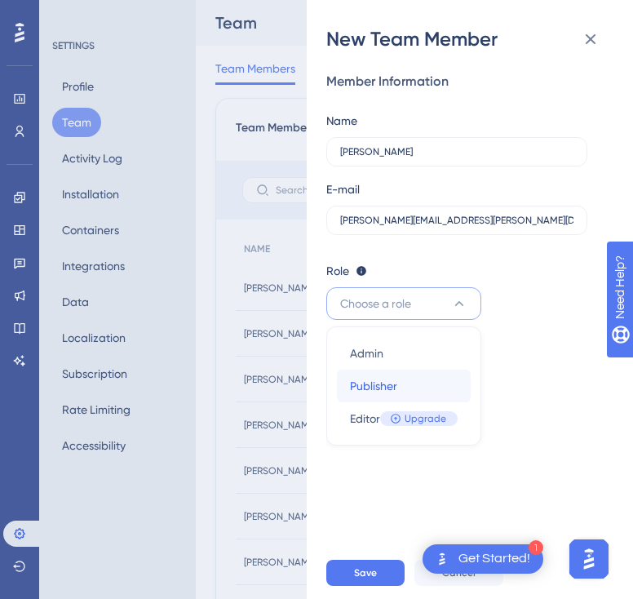
click at [392, 378] on span "Publisher" at bounding box center [373, 386] width 47 height 20
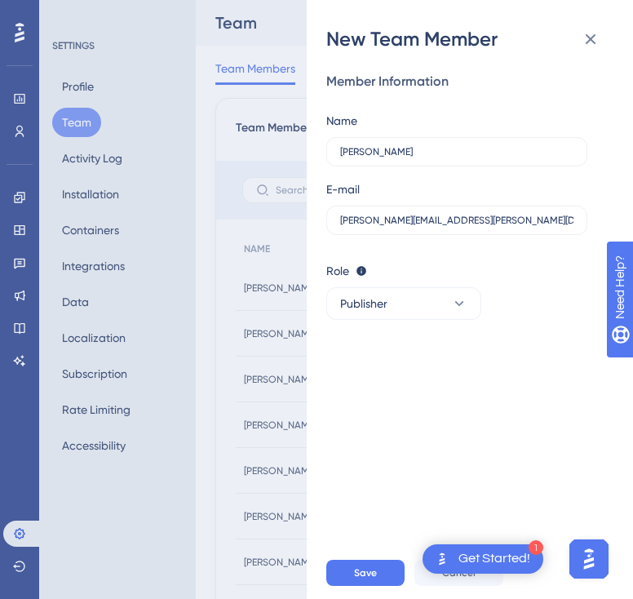
click at [392, 385] on div "Member Information Name [PERSON_NAME] E-mail [PERSON_NAME][EMAIL_ADDRESS][PERSO…" at bounding box center [477, 299] width 300 height 495
click at [396, 301] on button "Publisher" at bounding box center [404, 303] width 155 height 33
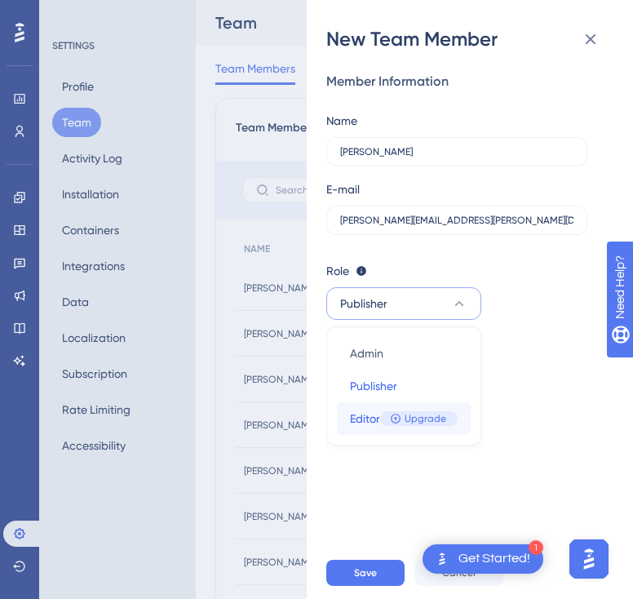
click at [404, 418] on div "Upgrade" at bounding box center [419, 418] width 78 height 15
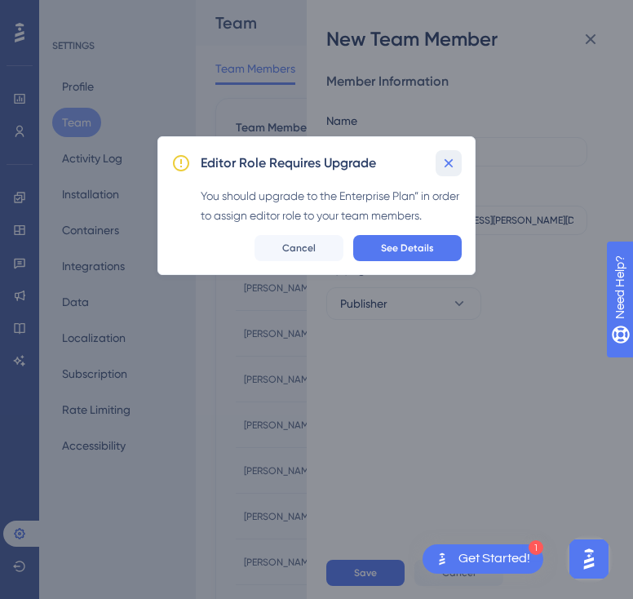
click at [448, 165] on icon at bounding box center [449, 163] width 16 height 16
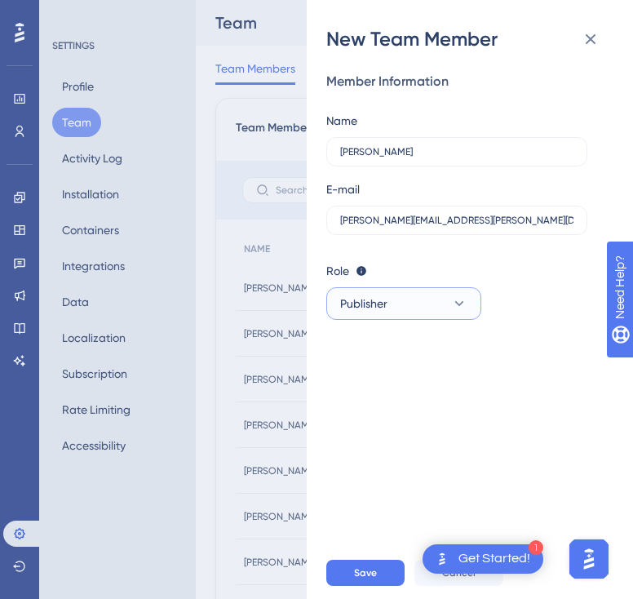
click at [379, 306] on span "Publisher" at bounding box center [363, 304] width 47 height 20
click at [433, 274] on div "Role Editor: Create & edit materials Publisher: Editor + Publish changes Admin:…" at bounding box center [464, 271] width 274 height 20
click at [362, 576] on span "Save" at bounding box center [365, 573] width 23 height 13
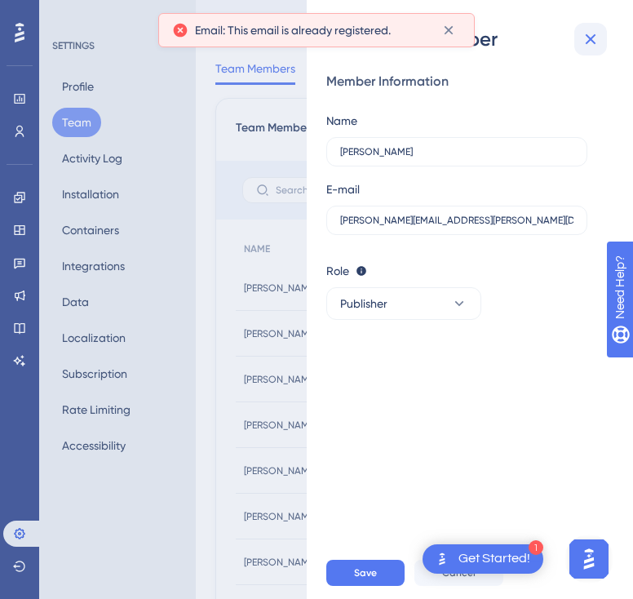
click at [593, 43] on icon at bounding box center [591, 39] width 20 height 20
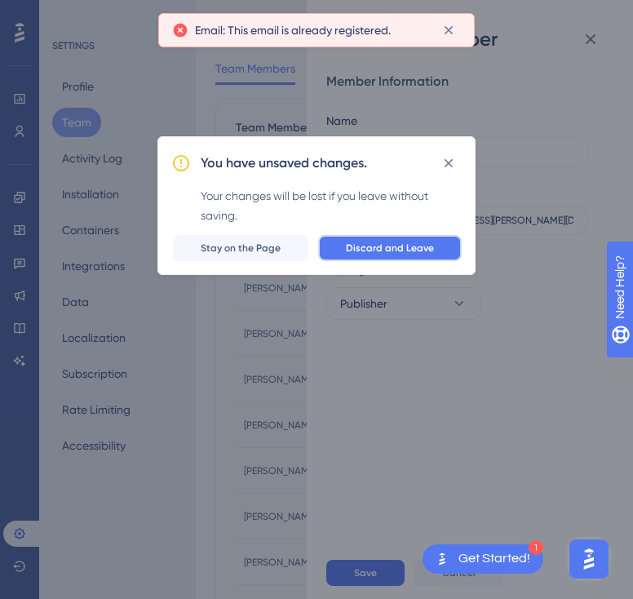
click at [354, 251] on span "Discard and Leave" at bounding box center [390, 248] width 88 height 13
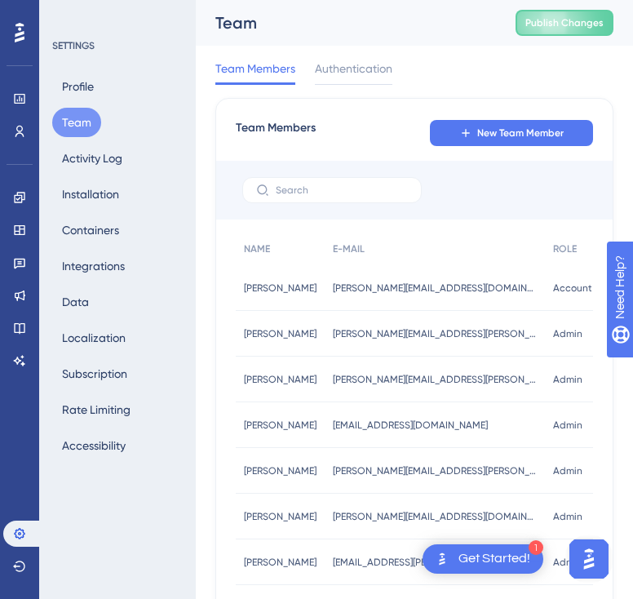
click at [439, 343] on div "[PERSON_NAME][EMAIL_ADDRESS][PERSON_NAME][DOMAIN_NAME] [PERSON_NAME][DOMAIN_NAM…" at bounding box center [435, 334] width 220 height 46
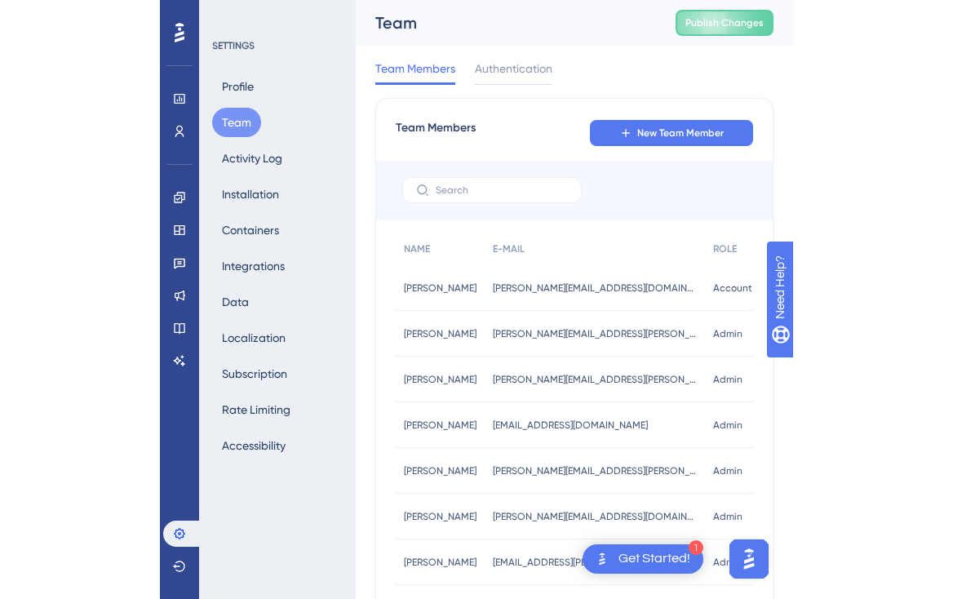
scroll to position [131, 0]
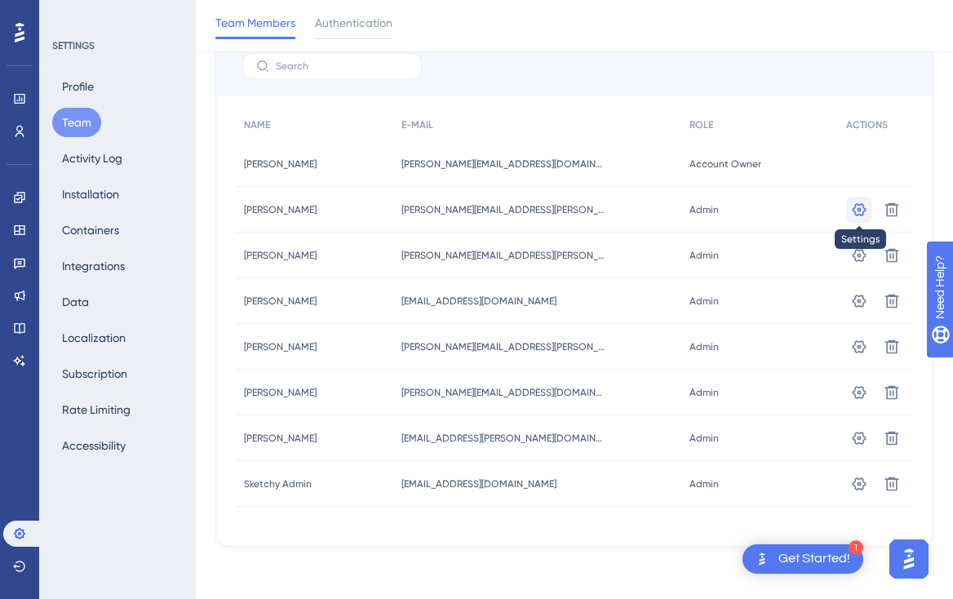
click at [864, 211] on icon at bounding box center [860, 208] width 14 height 13
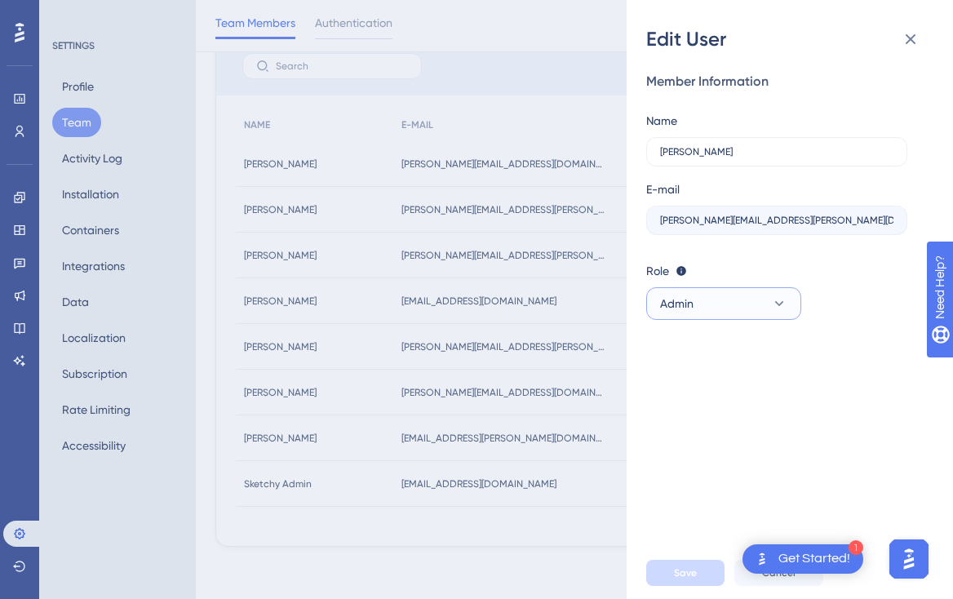
click at [718, 299] on button "Admin" at bounding box center [724, 303] width 155 height 33
click at [735, 268] on div "Role Editor: Create & edit materials Publisher: Editor + Publish changes Admin:…" at bounding box center [784, 271] width 274 height 20
click at [560, 266] on div "Edit User Member Information Name [PERSON_NAME] E-mail [PERSON_NAME][EMAIL_ADDR…" at bounding box center [476, 299] width 953 height 599
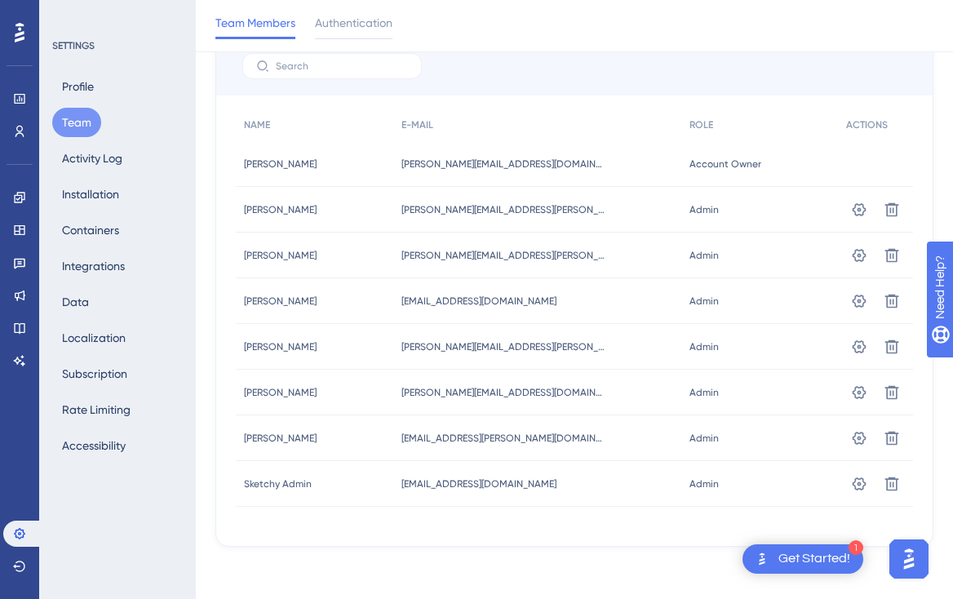
click at [19, 32] on icon at bounding box center [20, 33] width 10 height 20
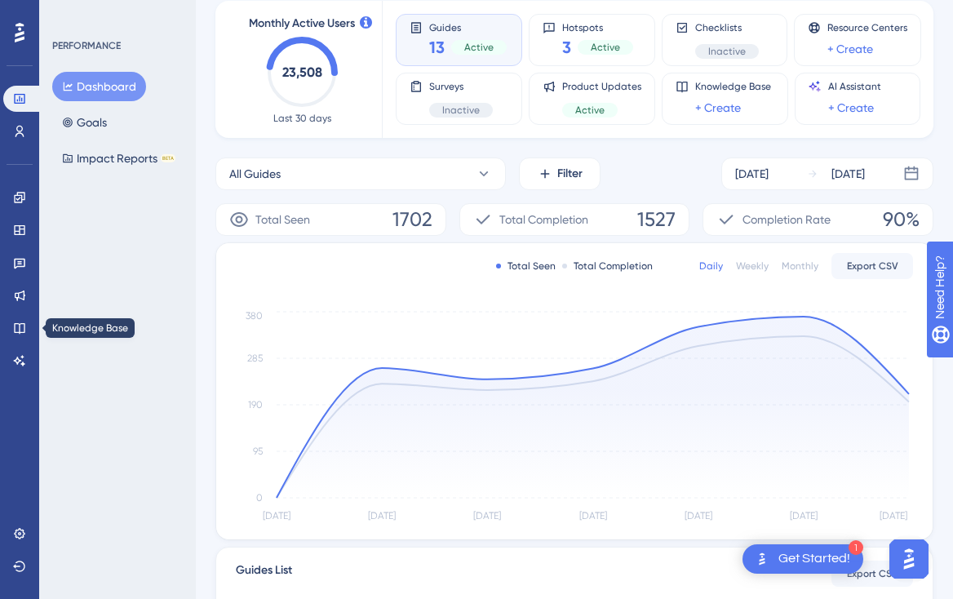
scroll to position [117, 0]
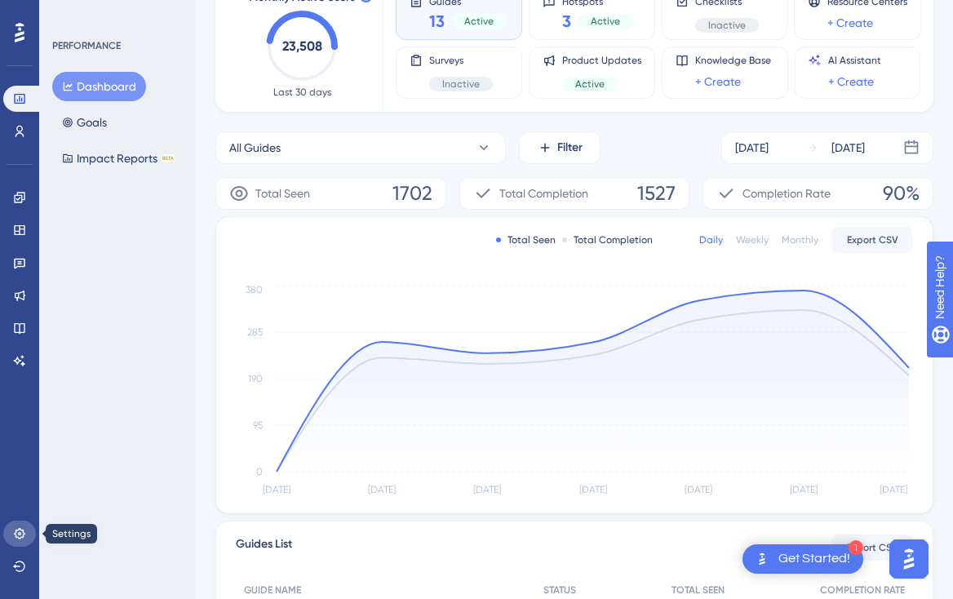
click at [14, 521] on link at bounding box center [19, 534] width 33 height 26
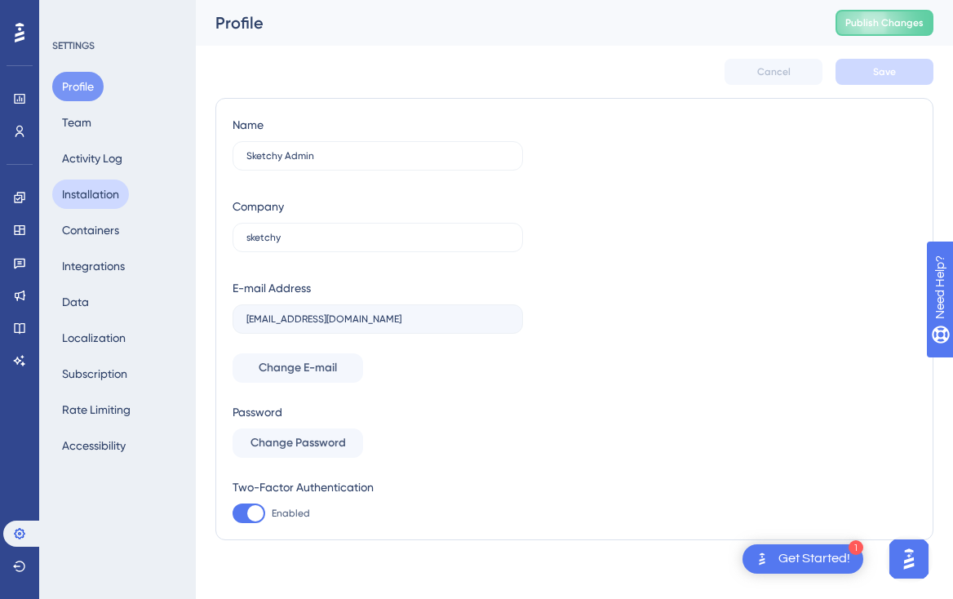
scroll to position [7, 0]
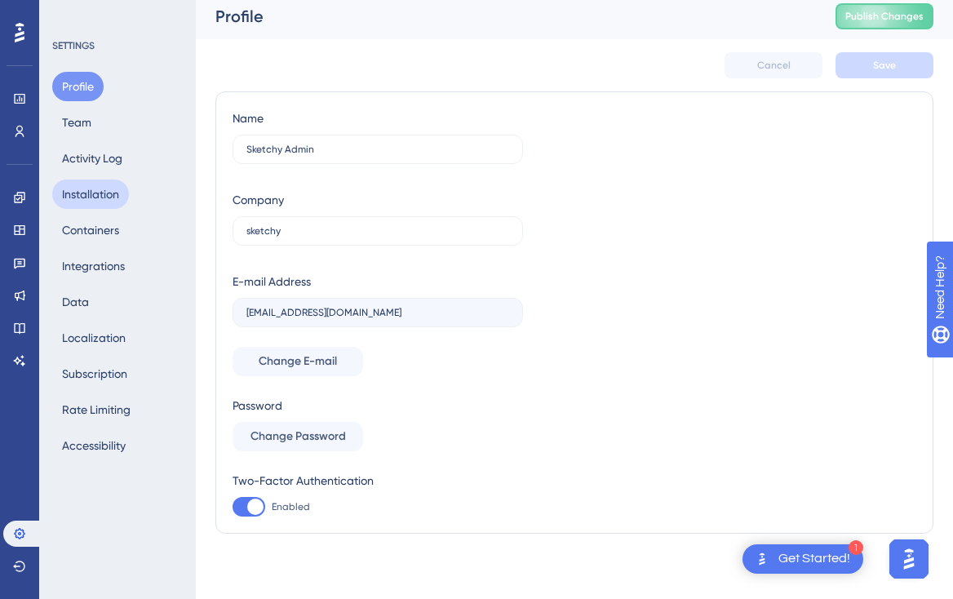
click at [82, 193] on button "Installation" at bounding box center [90, 194] width 77 height 29
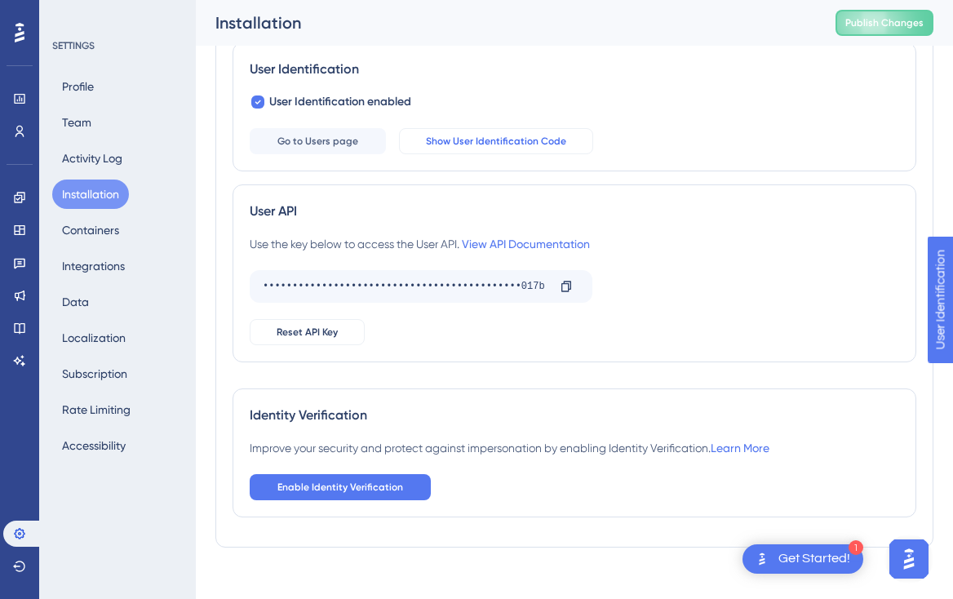
scroll to position [261, 0]
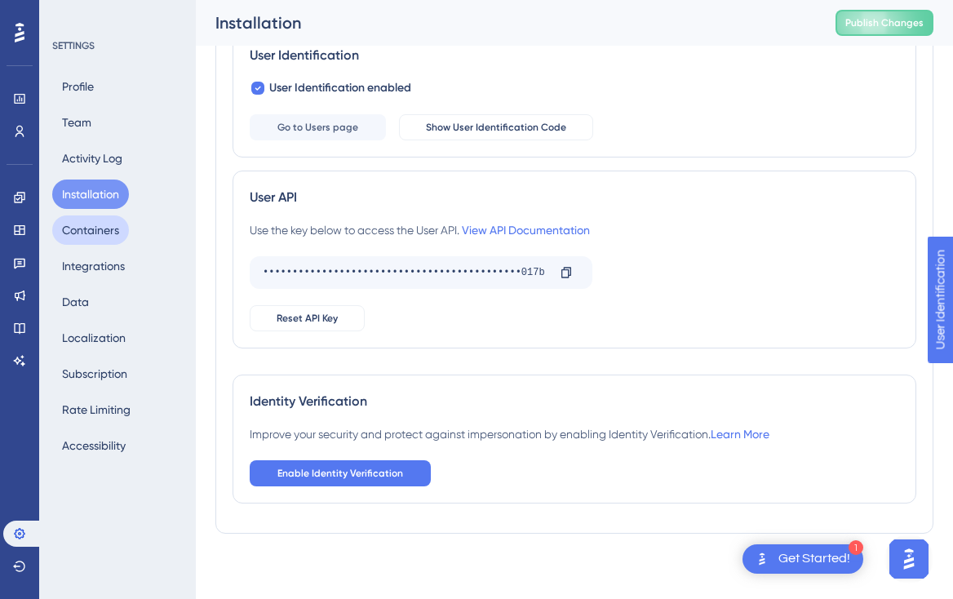
click at [80, 229] on button "Containers" at bounding box center [90, 230] width 77 height 29
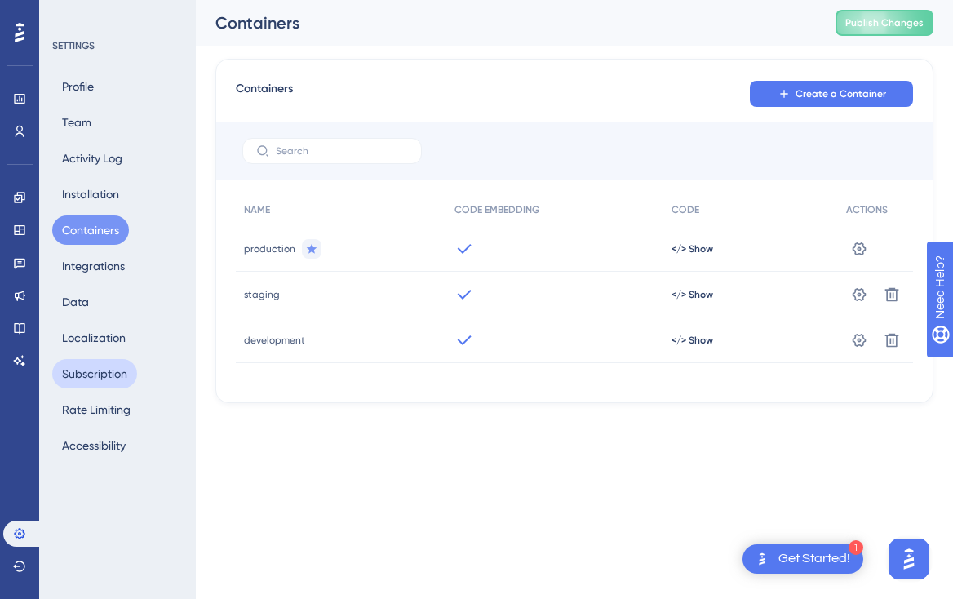
drag, startPoint x: 82, startPoint y: 380, endPoint x: 187, endPoint y: 371, distance: 105.8
click at [187, 371] on div "SETTINGS Profile Team Activity Log Installation Containers Integrations Data Lo…" at bounding box center [117, 299] width 157 height 599
click at [101, 376] on button "Subscription" at bounding box center [94, 373] width 85 height 29
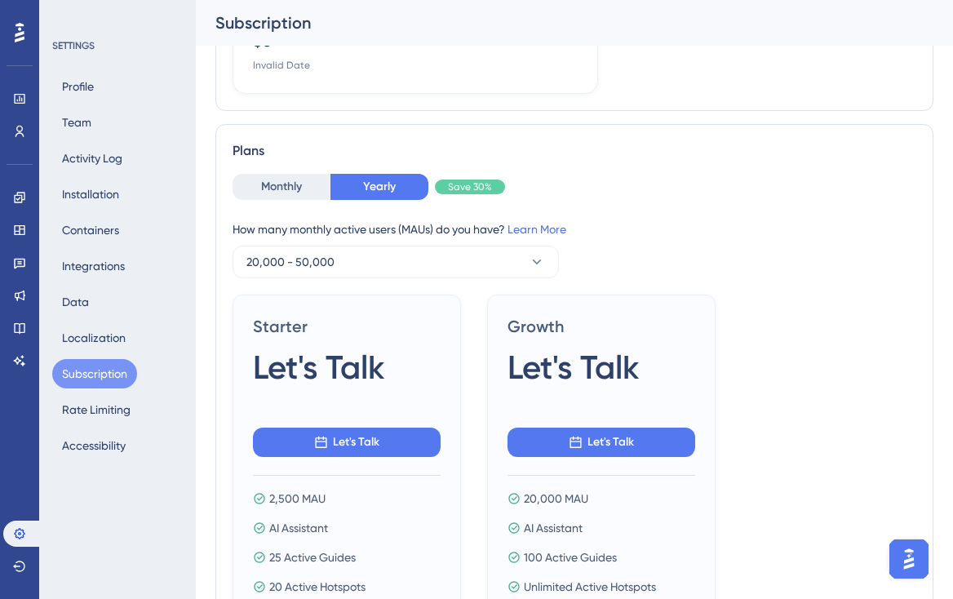
scroll to position [795, 0]
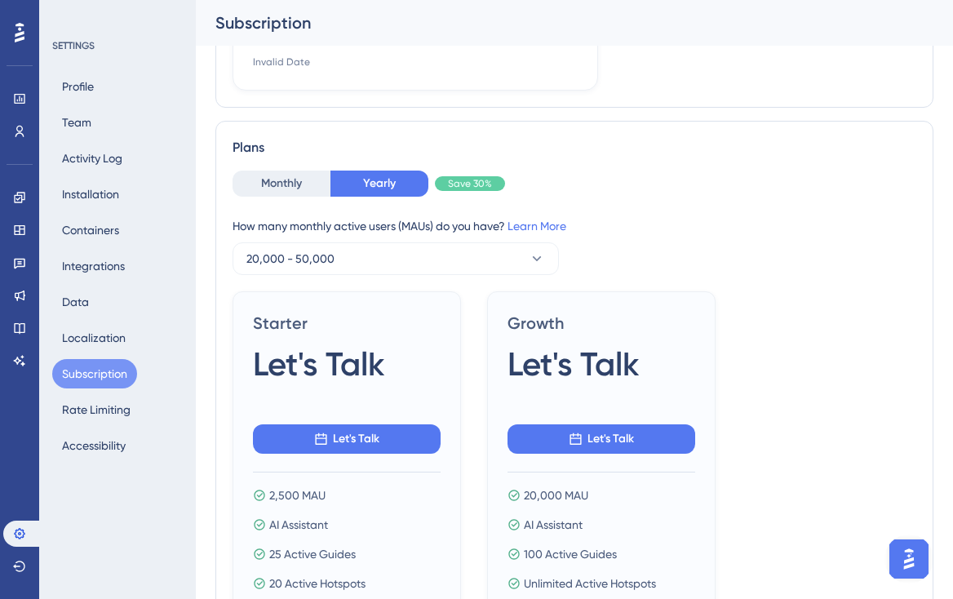
click at [909, 562] on img "Open AI Assistant Launcher" at bounding box center [909, 558] width 29 height 29
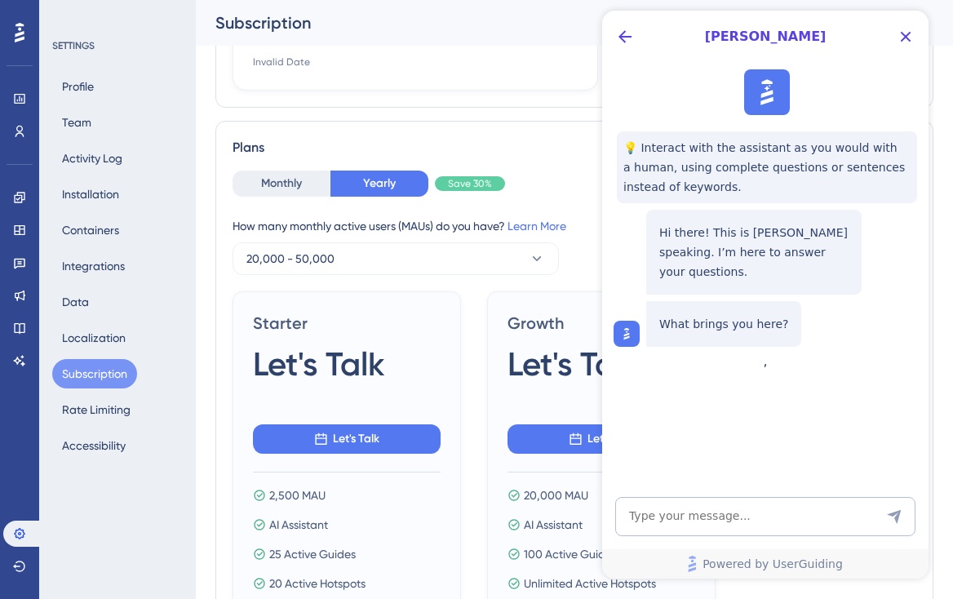
scroll to position [0, 0]
click at [913, 33] on icon "Close Button" at bounding box center [906, 37] width 20 height 20
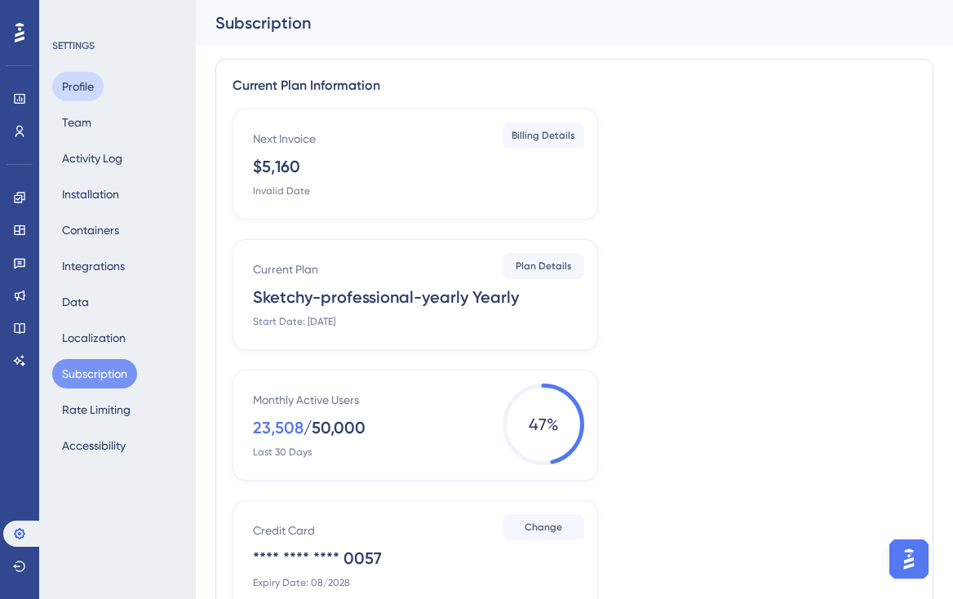
click at [78, 84] on button "Profile" at bounding box center [77, 86] width 51 height 29
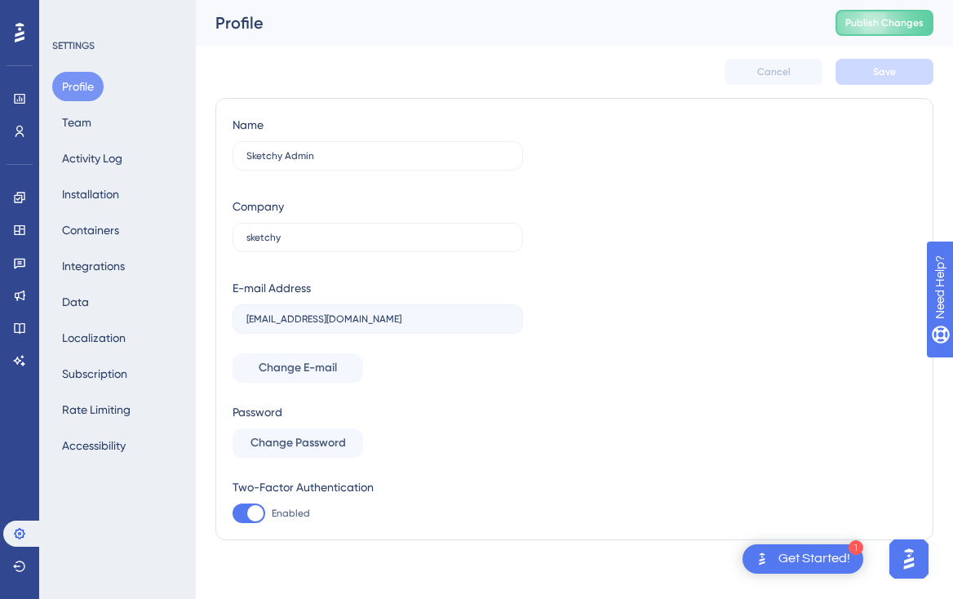
click at [784, 562] on div "Get Started!" at bounding box center [815, 559] width 72 height 18
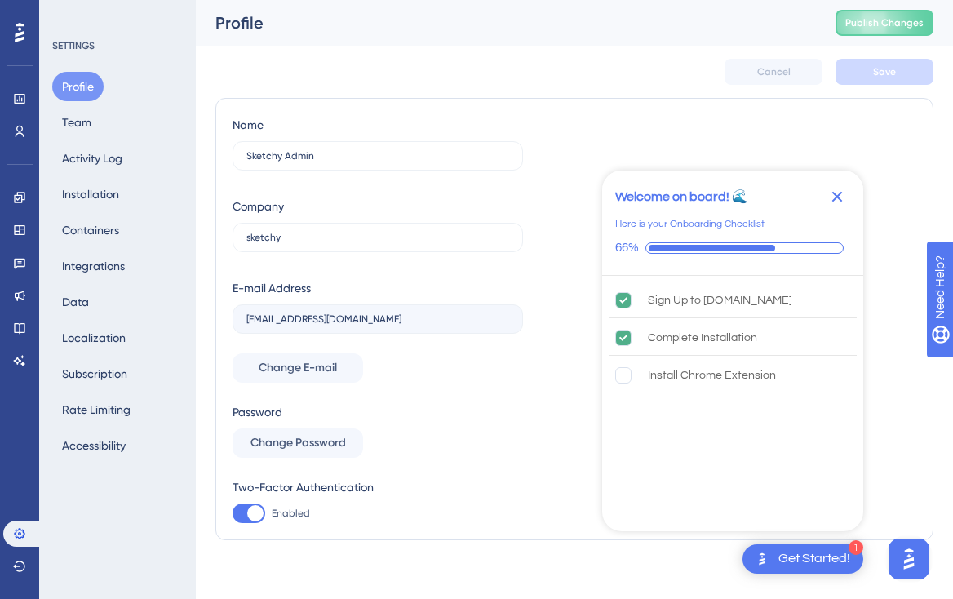
click at [833, 197] on icon "Close Checklist" at bounding box center [838, 197] width 20 height 20
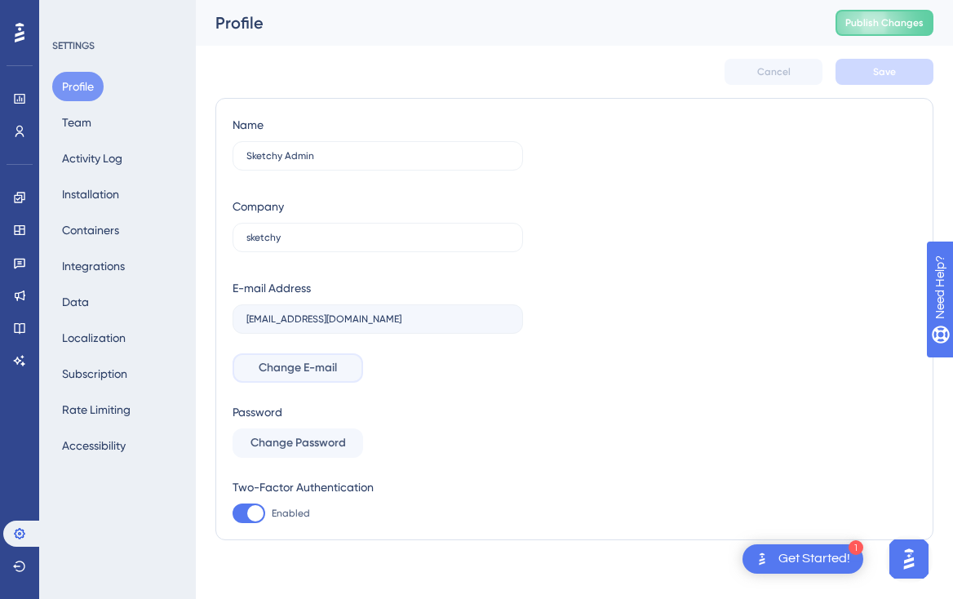
click at [306, 376] on span "Change E-mail" at bounding box center [298, 368] width 78 height 20
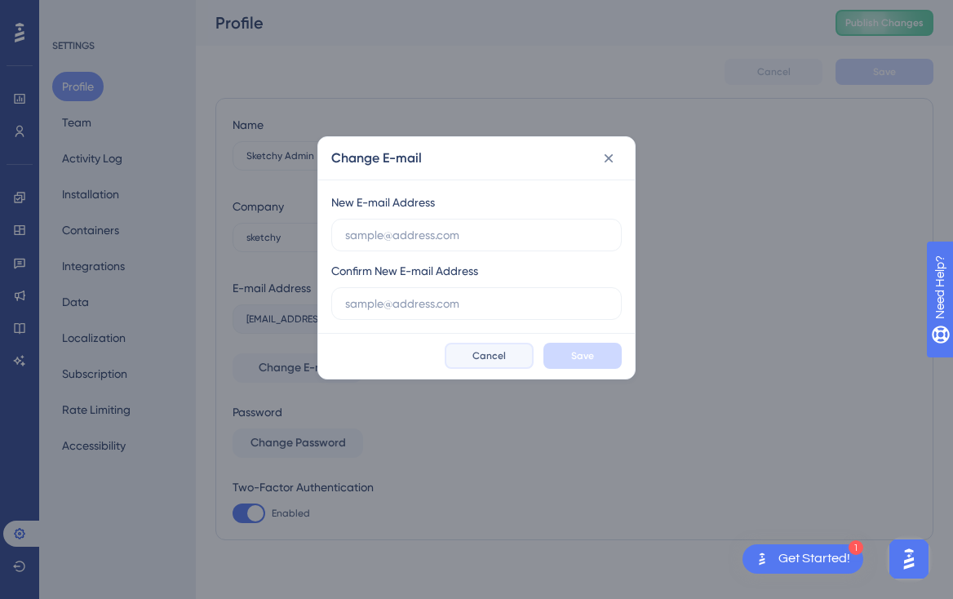
click at [490, 364] on button "Cancel" at bounding box center [489, 356] width 89 height 26
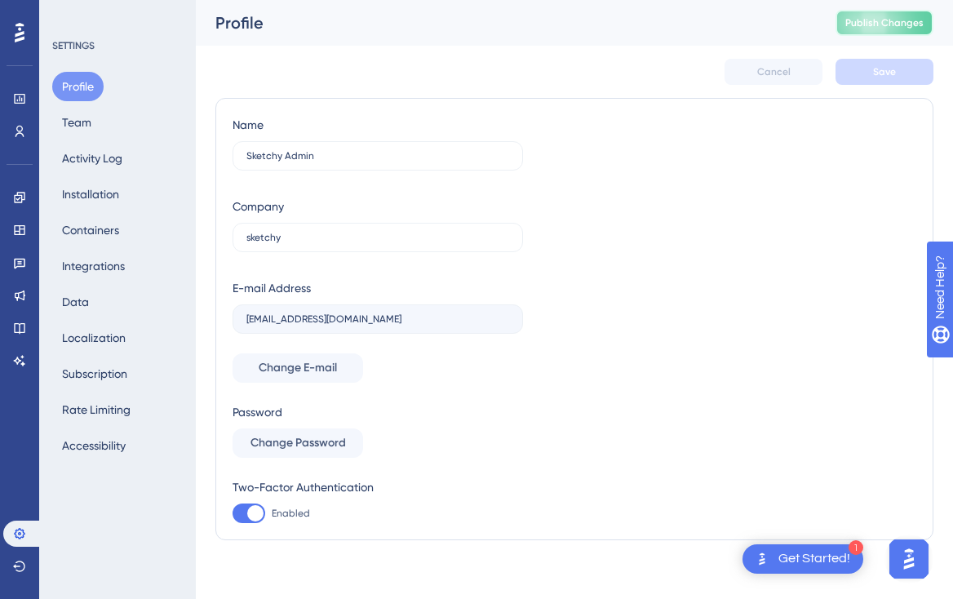
click at [844, 29] on button "Publish Changes" at bounding box center [885, 23] width 98 height 26
click at [610, 32] on div "Profile" at bounding box center [506, 22] width 580 height 23
click at [81, 167] on button "Activity Log" at bounding box center [92, 158] width 80 height 29
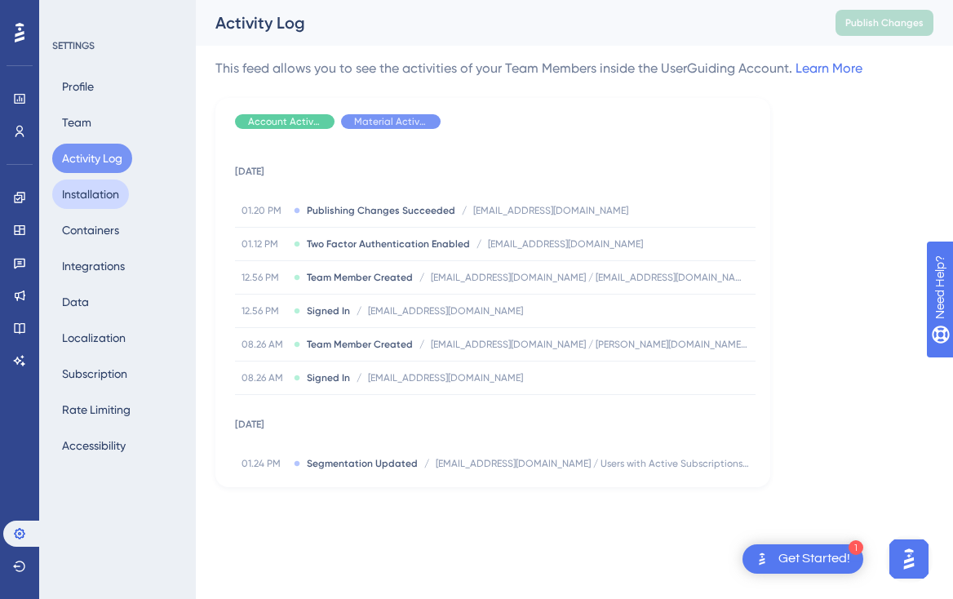
click at [84, 200] on button "Installation" at bounding box center [90, 194] width 77 height 29
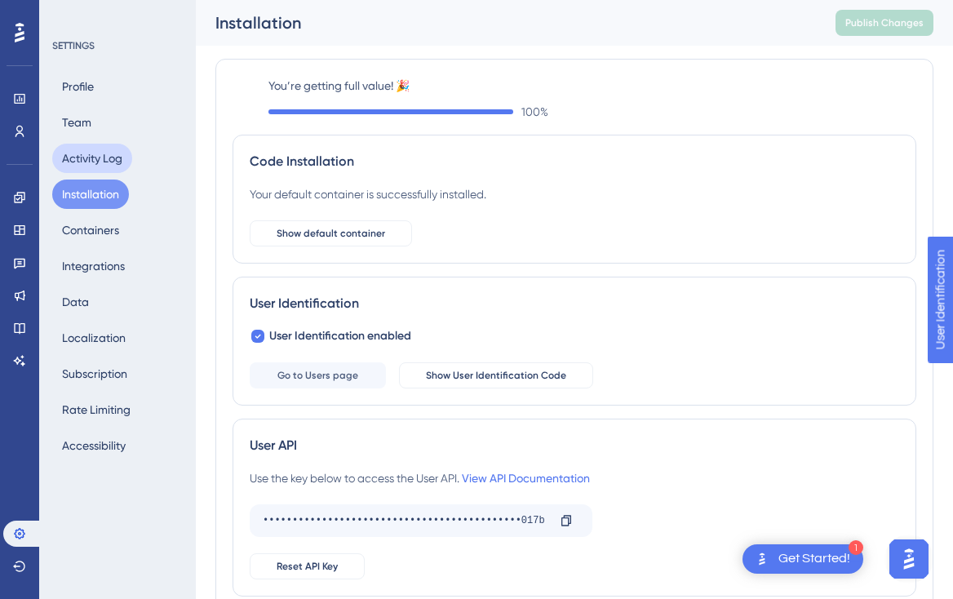
click at [83, 160] on button "Activity Log" at bounding box center [92, 158] width 80 height 29
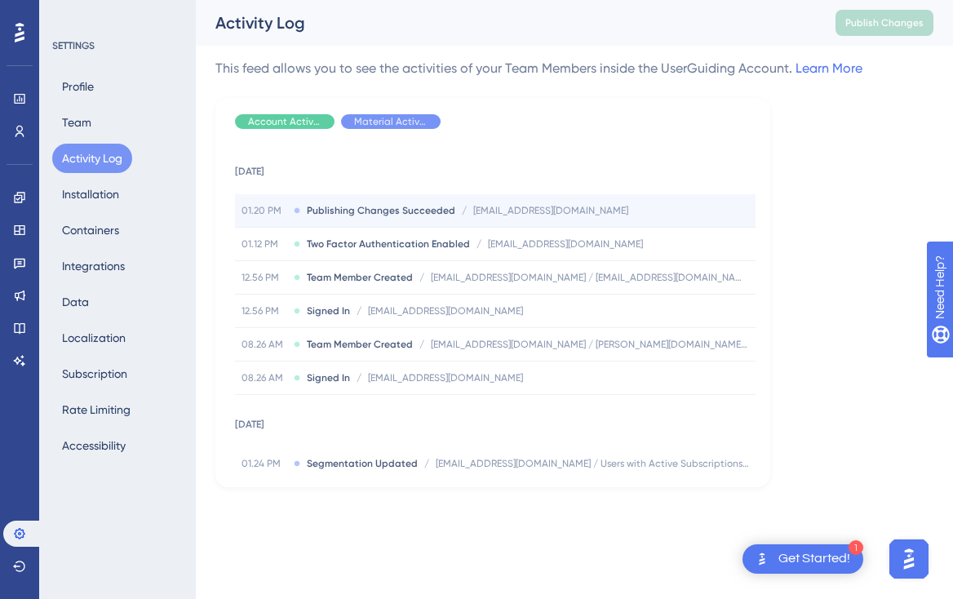
click at [412, 217] on div "01.20 PM Publishing Changes Succeeded / [EMAIL_ADDRESS][DOMAIN_NAME] [EMAIL_ADD…" at bounding box center [495, 210] width 521 height 33
click at [374, 210] on span "Publishing Changes Succeeded" at bounding box center [381, 210] width 149 height 13
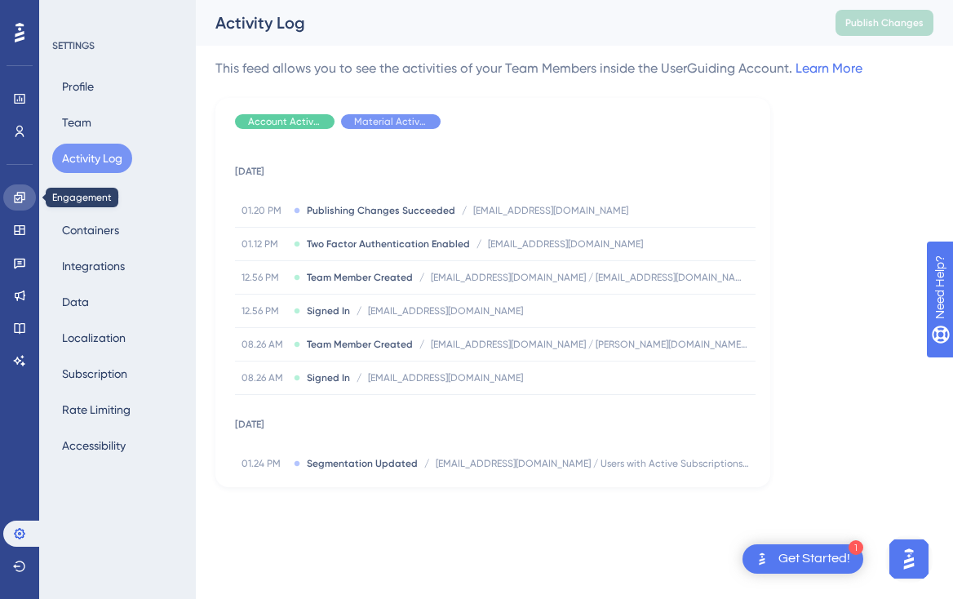
click at [20, 198] on icon at bounding box center [19, 197] width 11 height 11
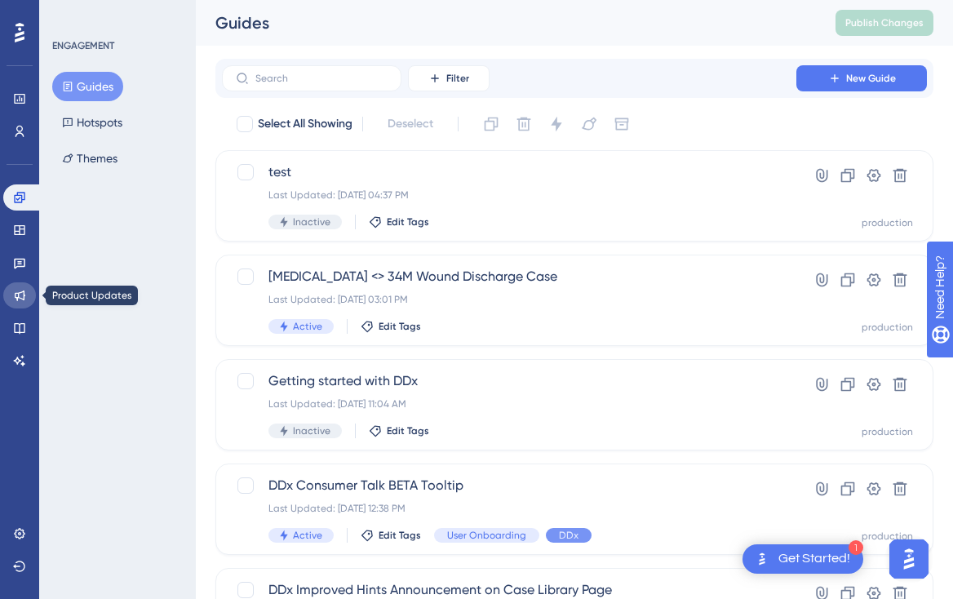
click at [20, 297] on icon at bounding box center [20, 296] width 11 height 11
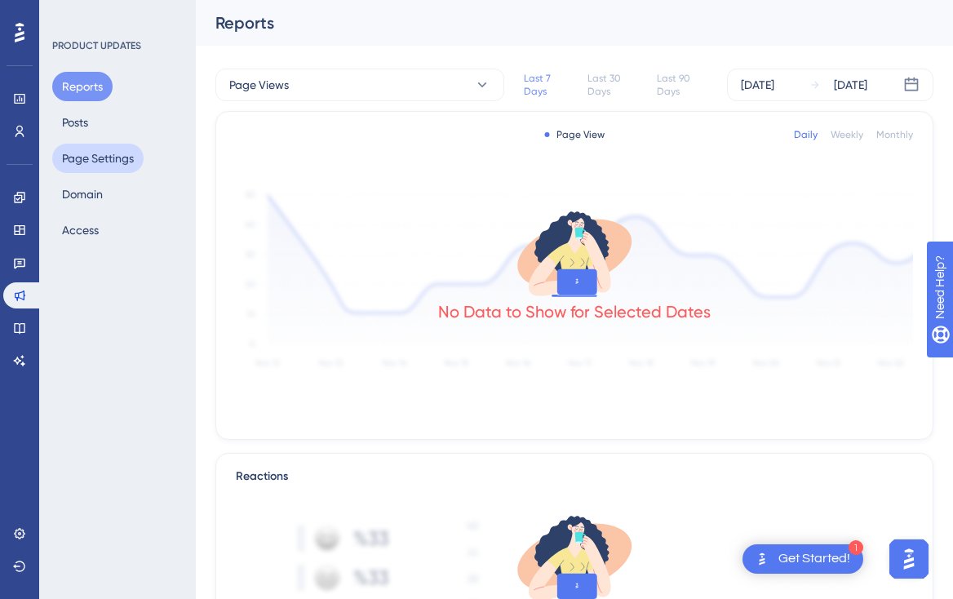
click at [125, 163] on button "Page Settings" at bounding box center [97, 158] width 91 height 29
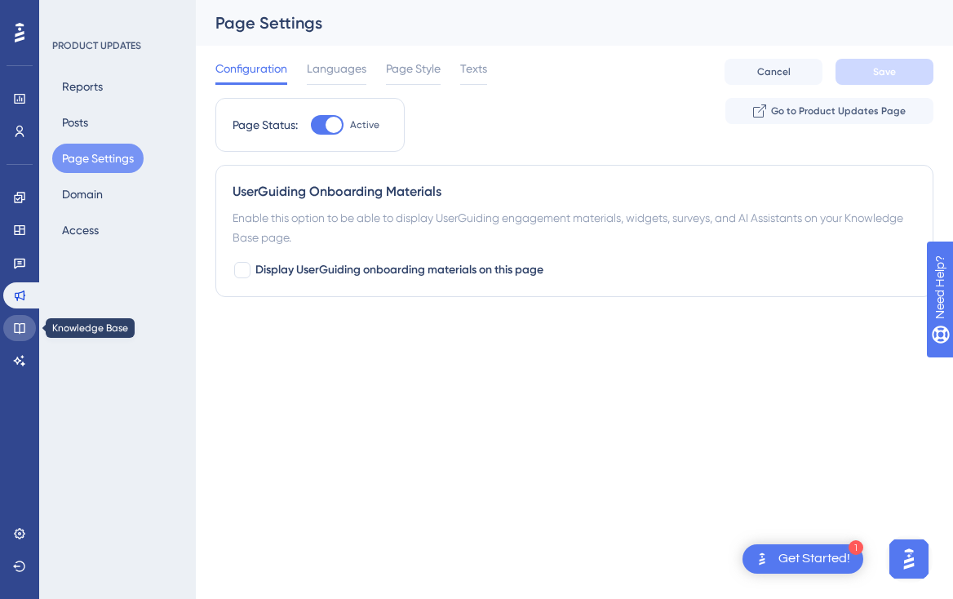
click at [16, 331] on icon at bounding box center [19, 328] width 13 height 13
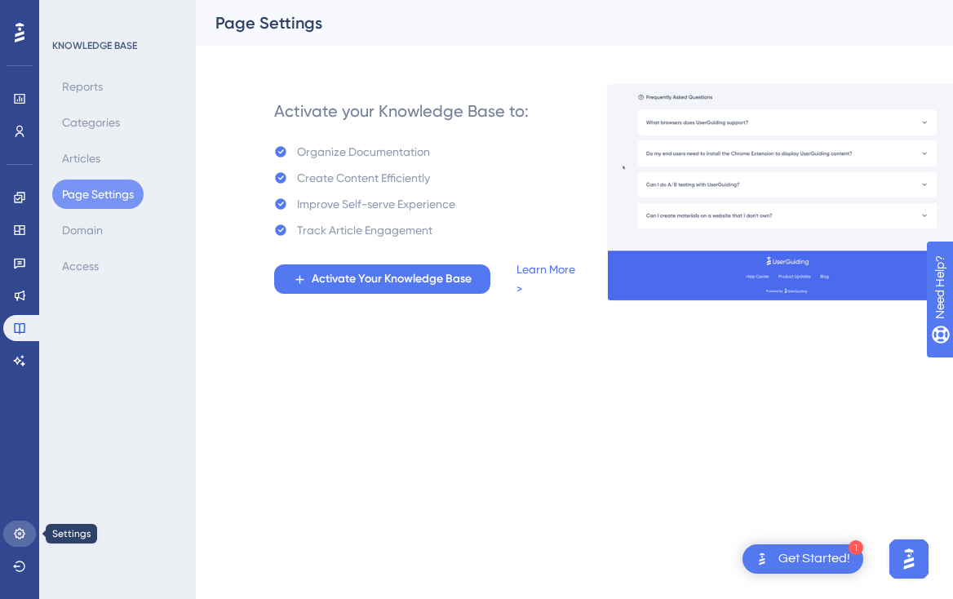
click at [24, 540] on link at bounding box center [19, 534] width 33 height 26
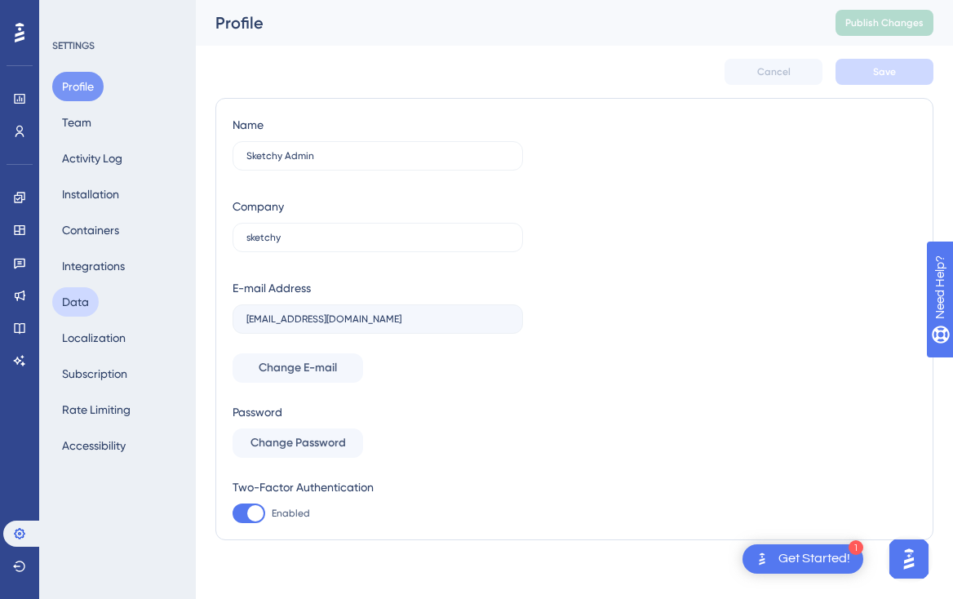
click at [82, 299] on button "Data" at bounding box center [75, 301] width 47 height 29
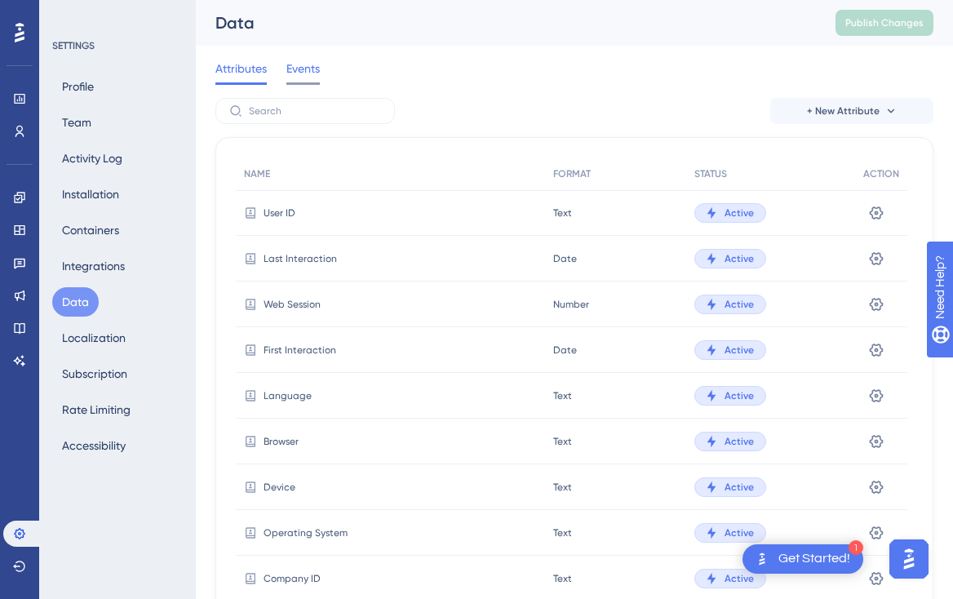
click at [306, 70] on span "Events" at bounding box center [303, 69] width 33 height 20
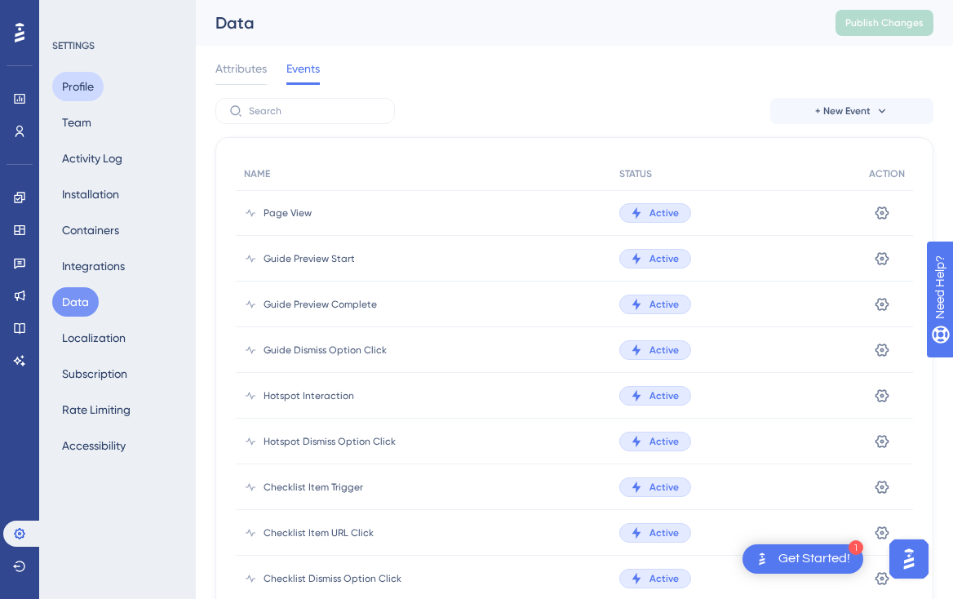
click at [79, 91] on button "Profile" at bounding box center [77, 86] width 51 height 29
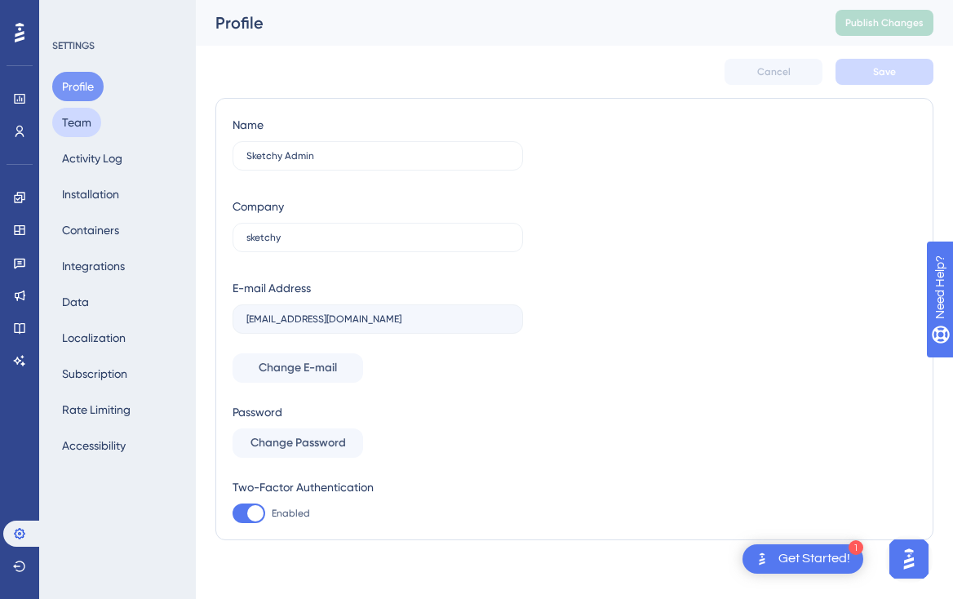
click at [59, 122] on button "Team" at bounding box center [76, 122] width 49 height 29
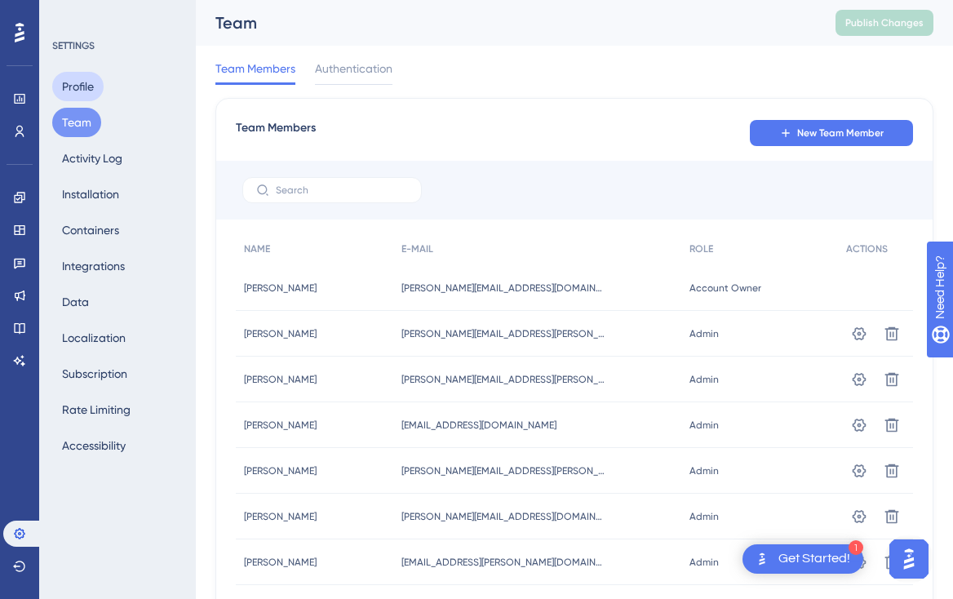
click at [67, 88] on button "Profile" at bounding box center [77, 86] width 51 height 29
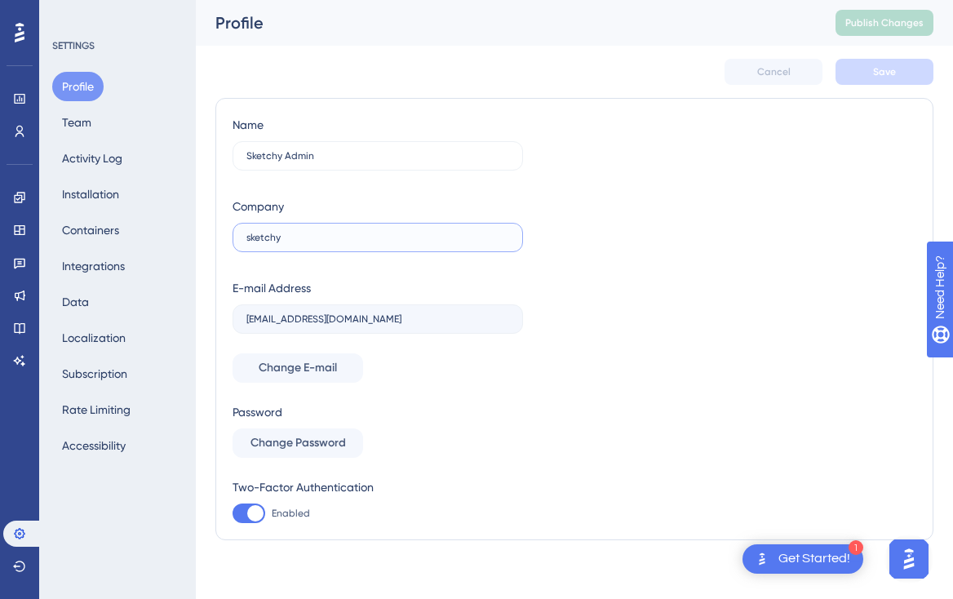
click at [248, 233] on input "sketchy" at bounding box center [378, 237] width 263 height 11
click at [252, 238] on input "sketchy" at bounding box center [378, 237] width 263 height 11
click at [309, 242] on input "Sketchy" at bounding box center [378, 237] width 263 height 11
type input "Sketchy"
click at [882, 78] on span "Save" at bounding box center [884, 71] width 23 height 13
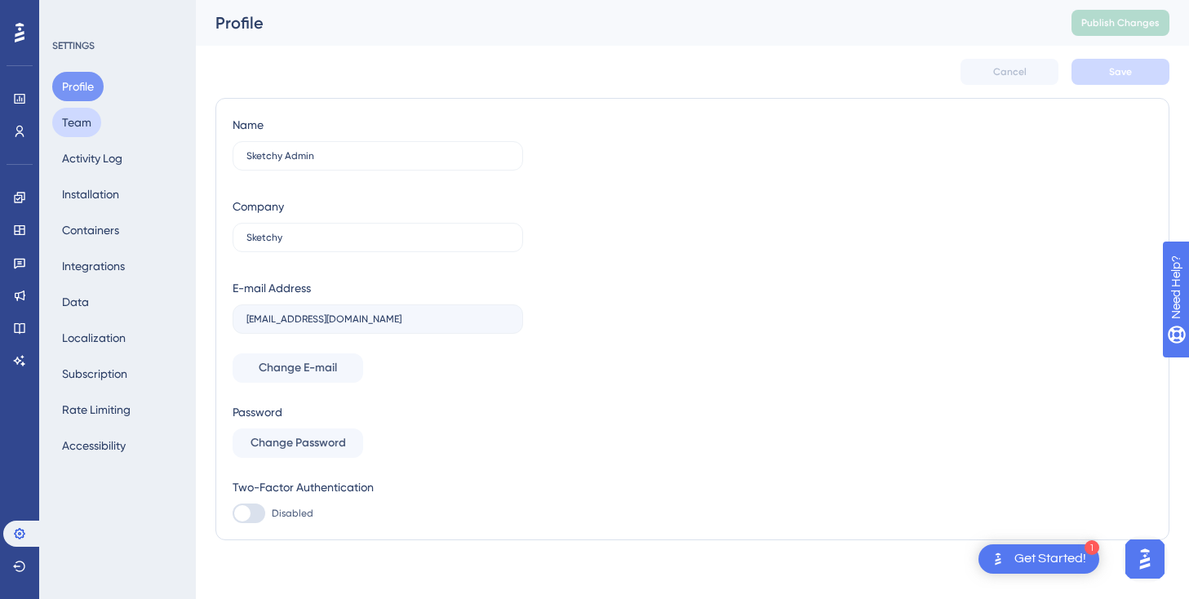
click at [87, 130] on button "Team" at bounding box center [76, 122] width 49 height 29
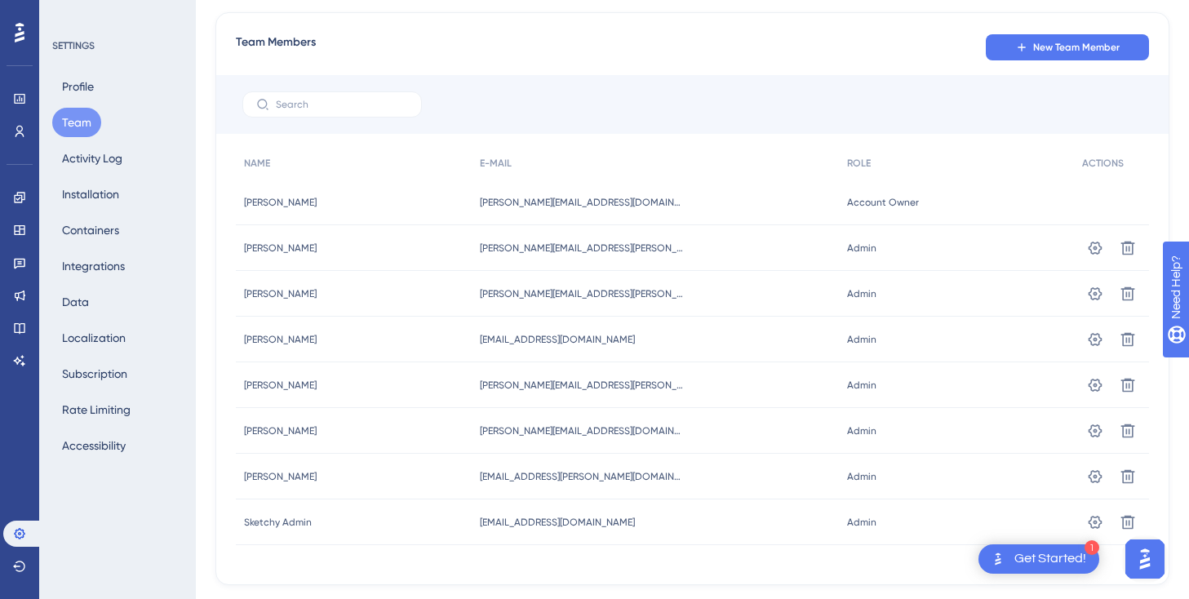
scroll to position [131, 0]
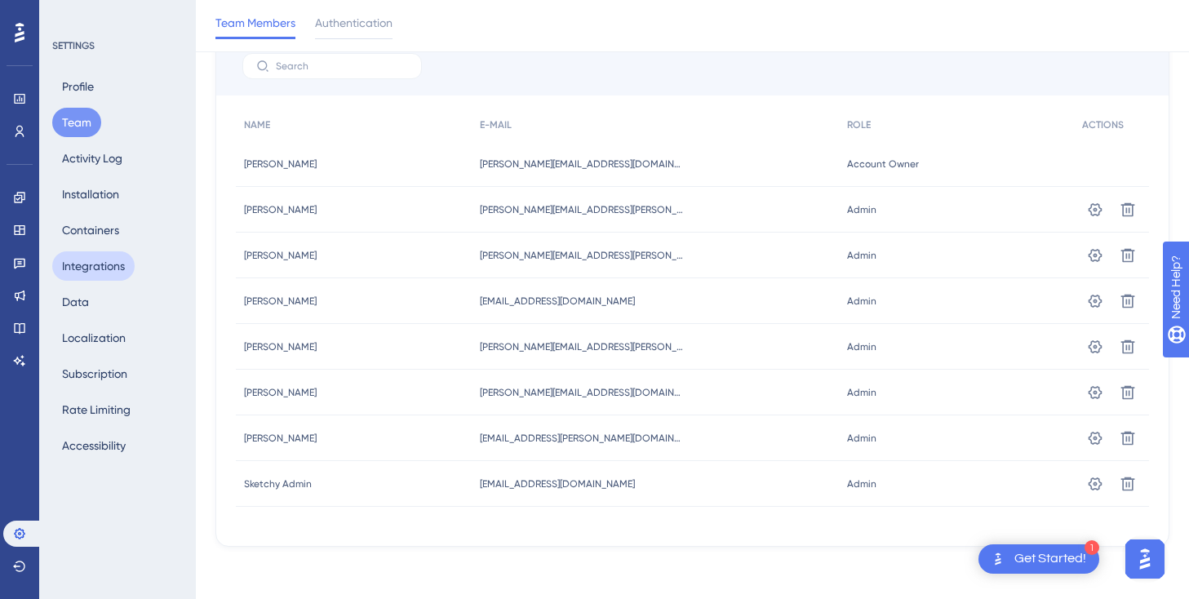
click at [87, 271] on button "Integrations" at bounding box center [93, 265] width 82 height 29
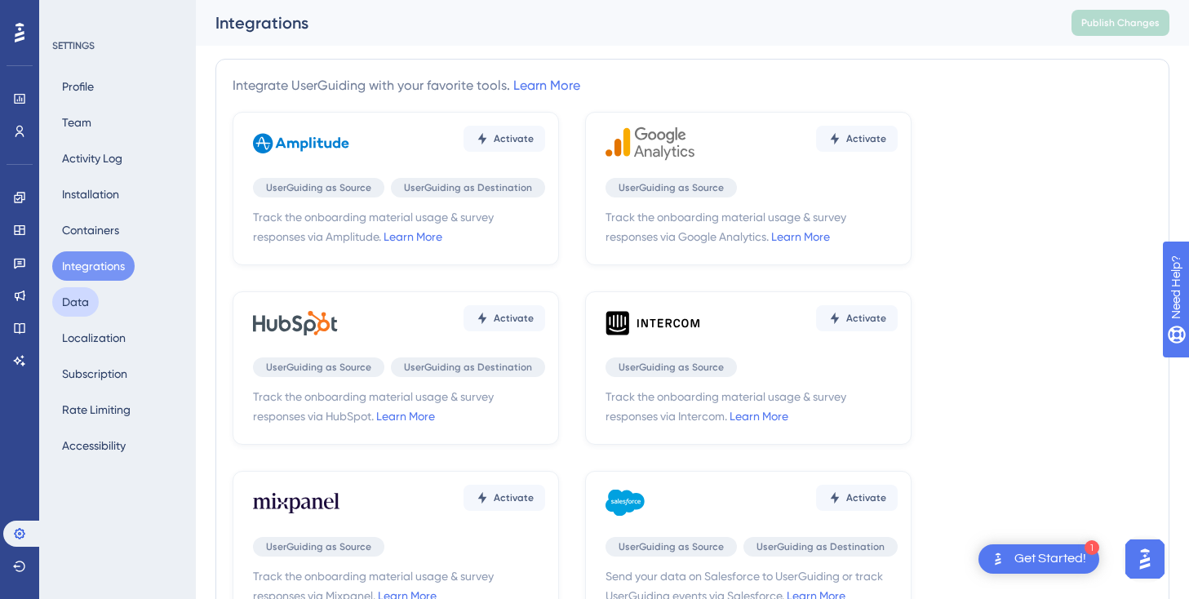
click at [79, 313] on button "Data" at bounding box center [75, 301] width 47 height 29
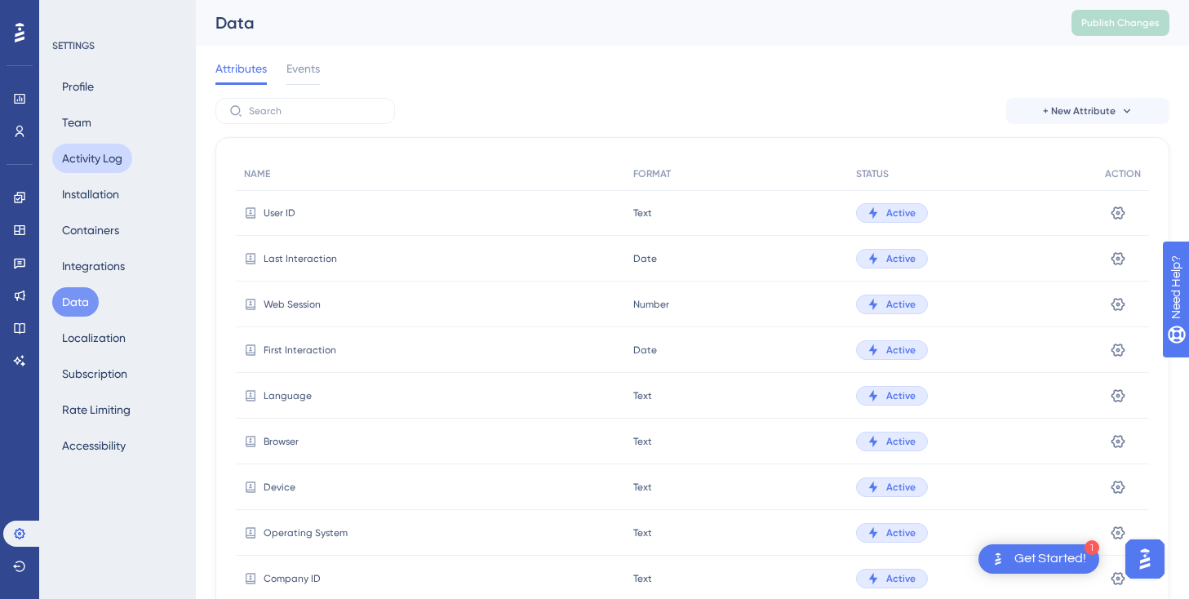
click at [74, 165] on button "Activity Log" at bounding box center [92, 158] width 80 height 29
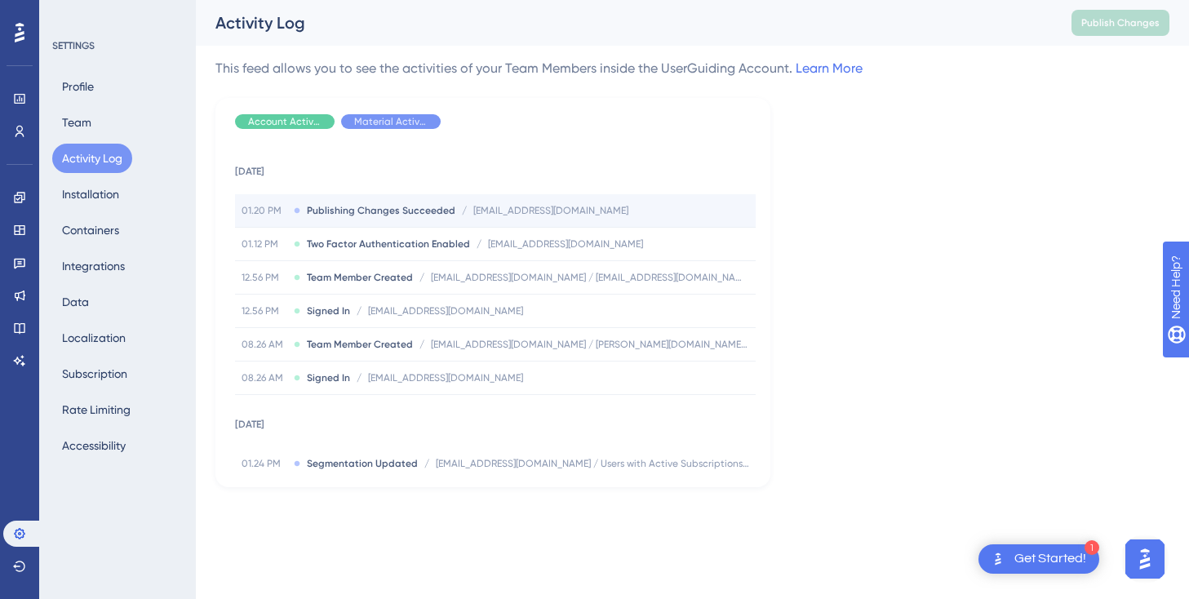
click at [390, 215] on span "Publishing Changes Succeeded" at bounding box center [381, 210] width 149 height 13
click at [575, 205] on div "01.20 PM Publishing Changes Succeeded / [EMAIL_ADDRESS][DOMAIN_NAME] [EMAIL_ADD…" at bounding box center [495, 210] width 521 height 33
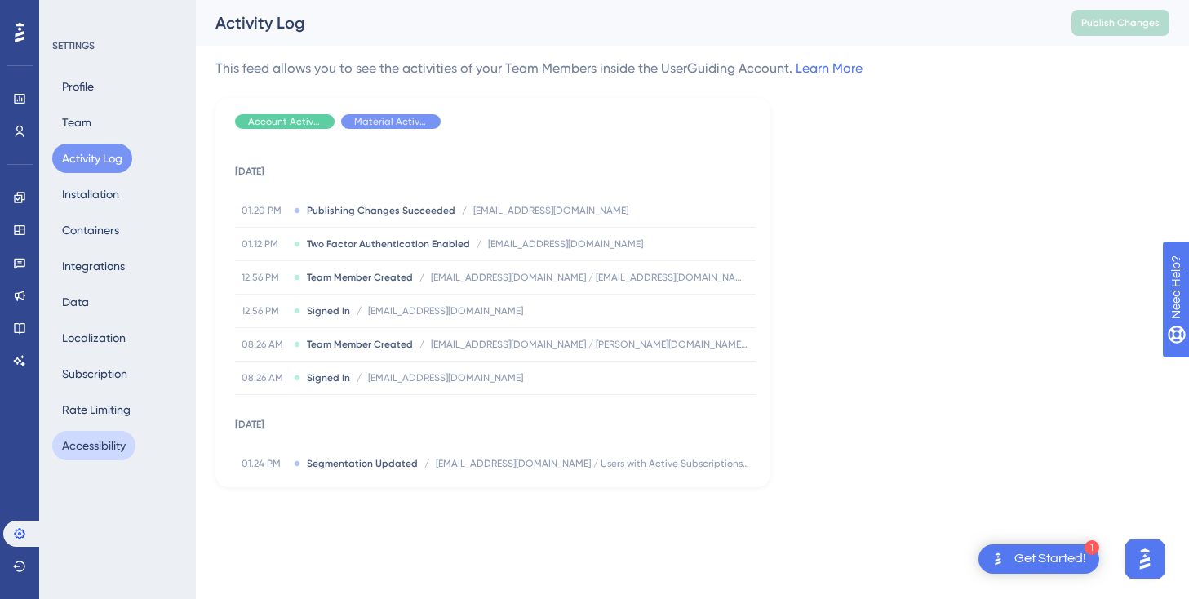
click at [87, 452] on button "Accessibility" at bounding box center [93, 445] width 83 height 29
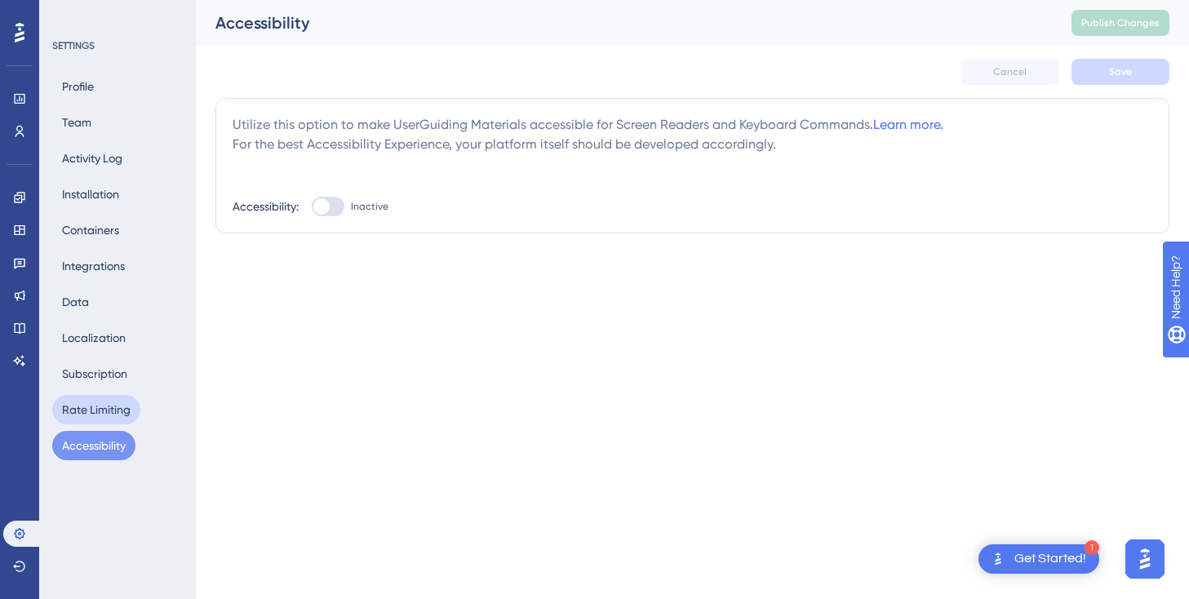
click at [82, 423] on button "Rate Limiting" at bounding box center [96, 409] width 88 height 29
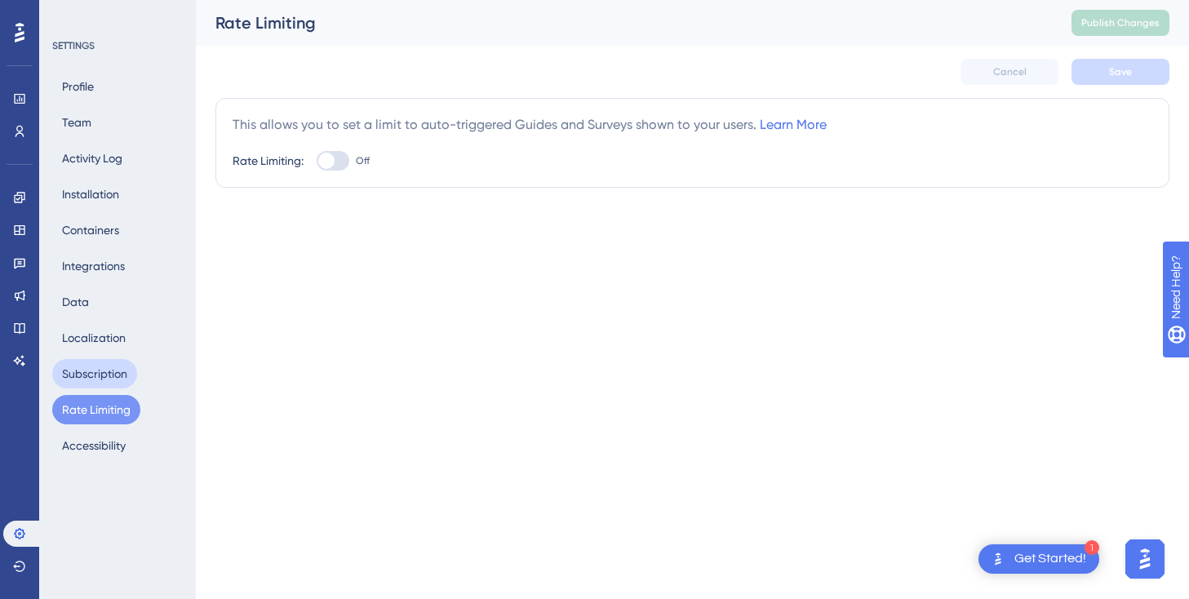
click at [91, 376] on button "Subscription" at bounding box center [94, 373] width 85 height 29
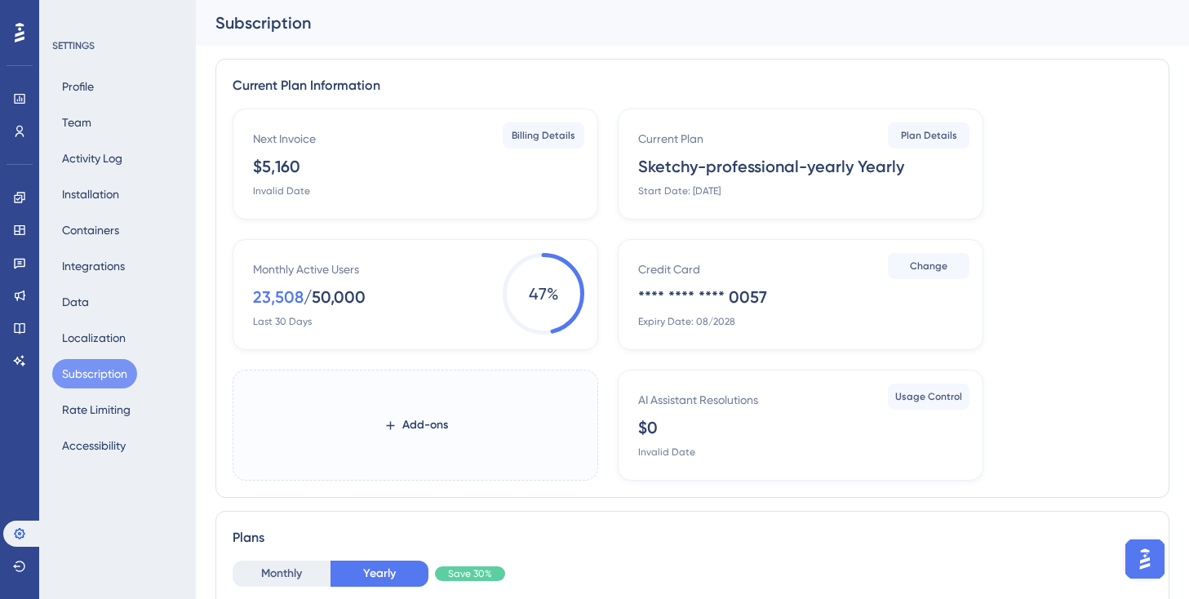
drag, startPoint x: 641, startPoint y: 168, endPoint x: 811, endPoint y: 162, distance: 170.7
click at [811, 162] on div "Sketchy-professional-yearly Yearly" at bounding box center [771, 166] width 266 height 23
click at [903, 122] on button "Plan Details" at bounding box center [929, 135] width 82 height 26
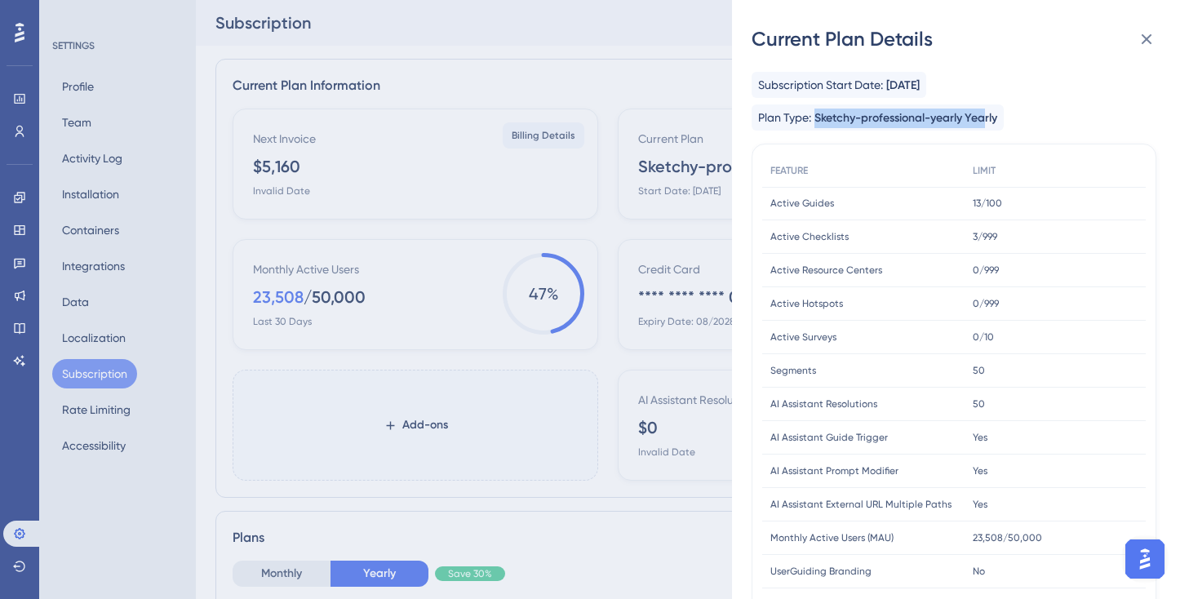
drag, startPoint x: 818, startPoint y: 115, endPoint x: 987, endPoint y: 117, distance: 169.0
click at [987, 117] on span "Sketchy-professional-yearly Yearly" at bounding box center [906, 119] width 183 height 20
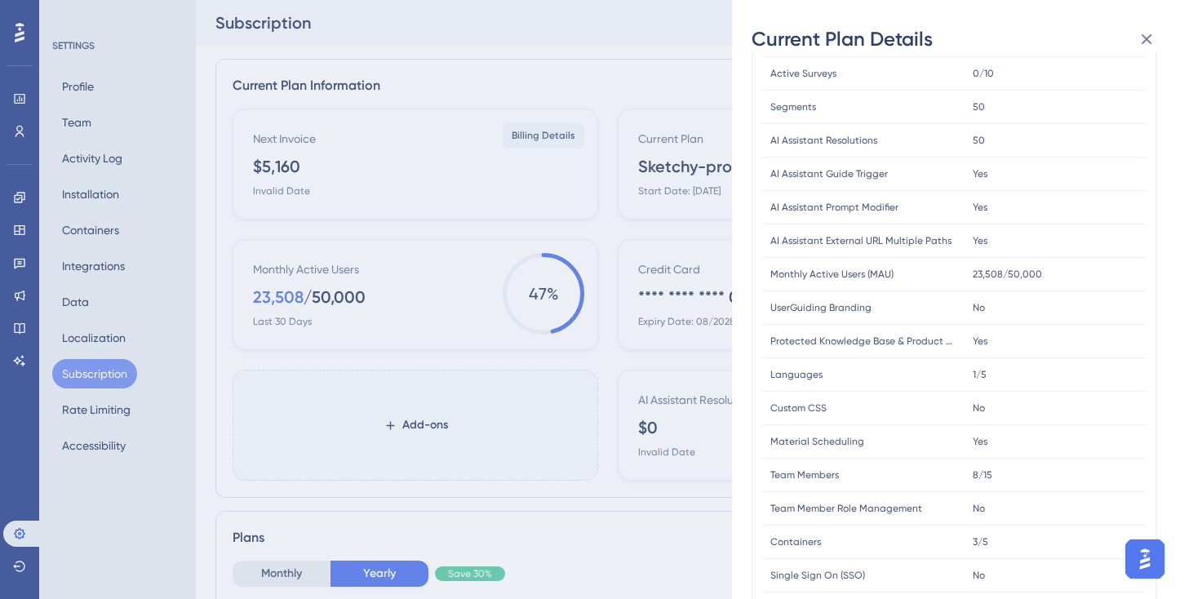
scroll to position [455, 0]
